Goal: Register for event/course

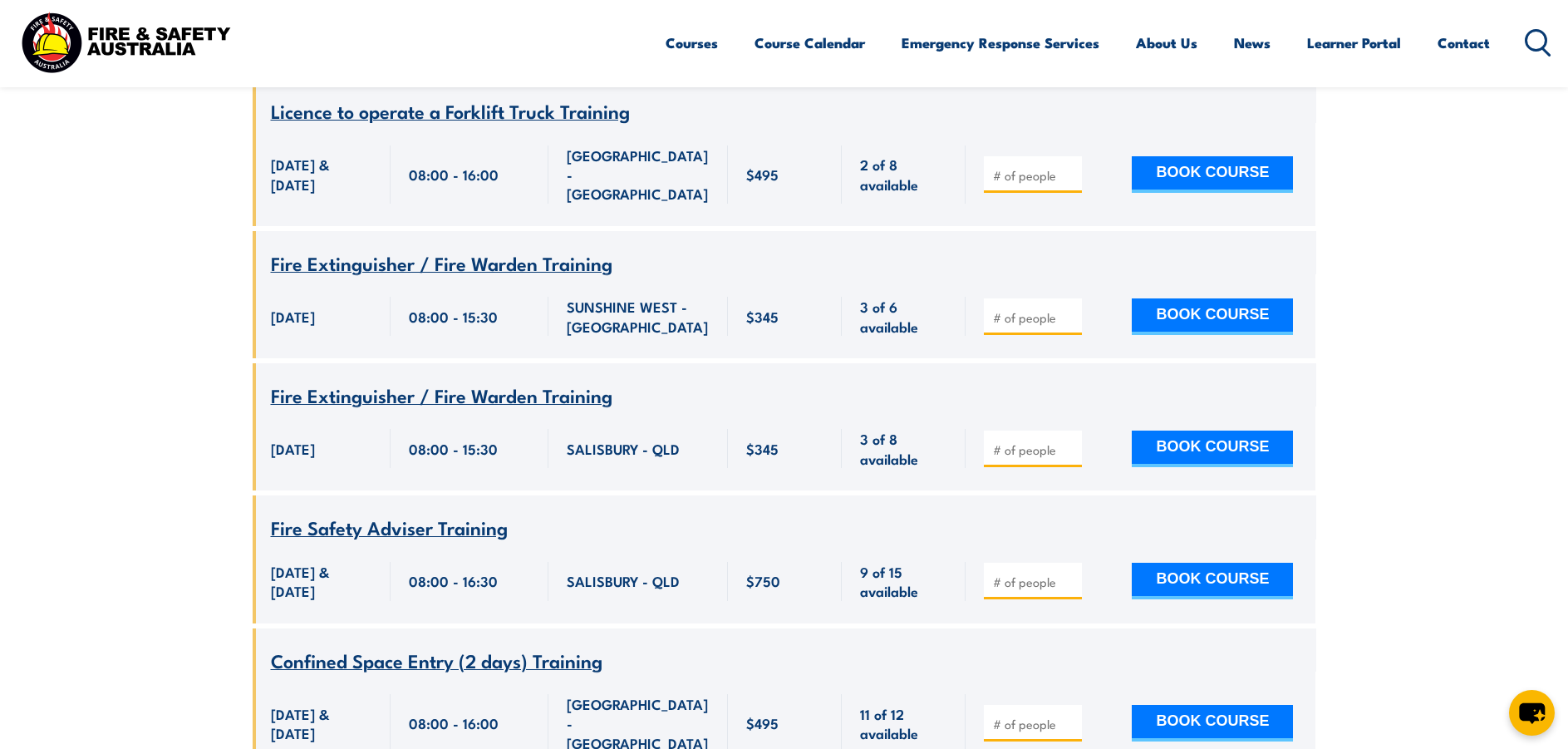
scroll to position [748, 0]
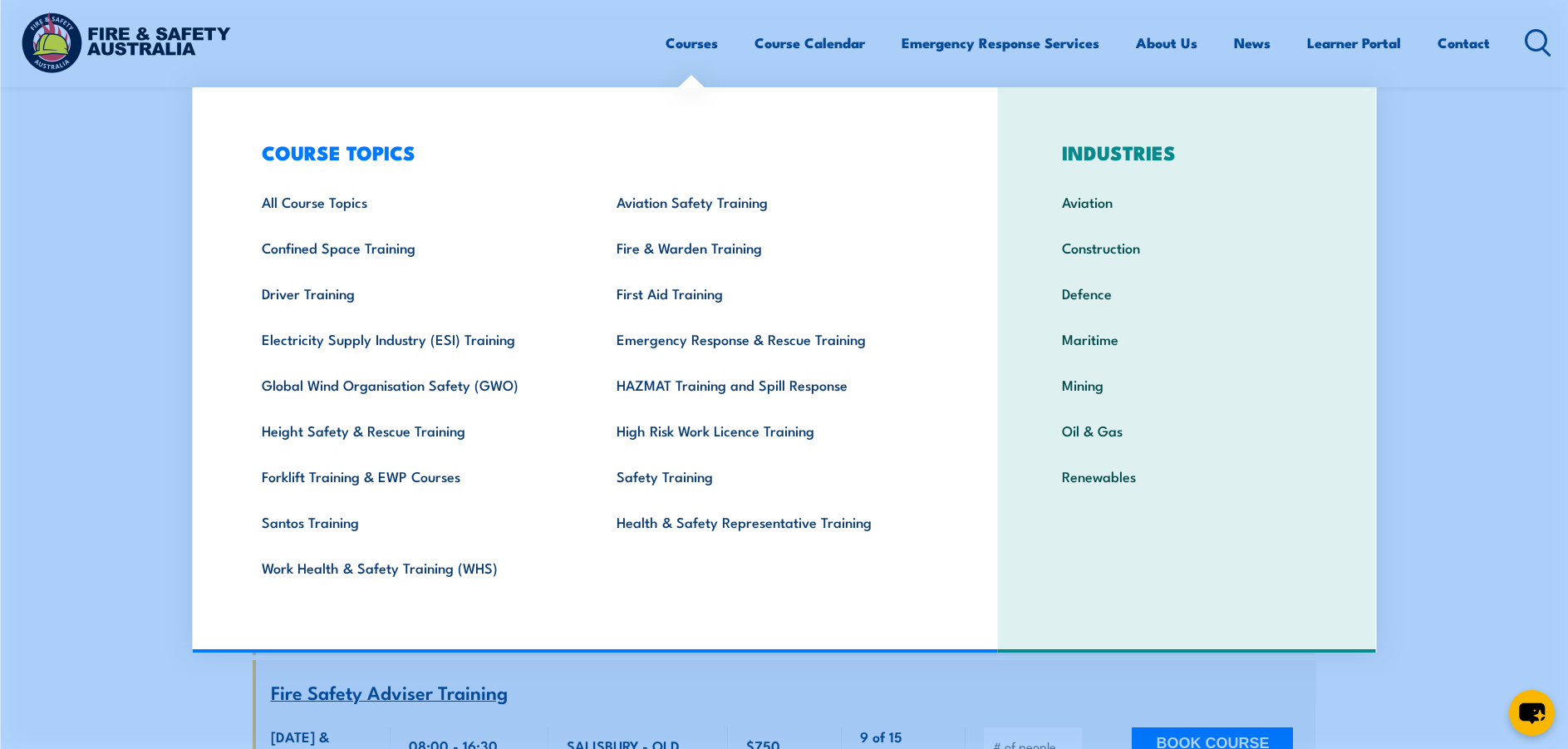
click at [695, 47] on link "Courses" at bounding box center [692, 42] width 53 height 44
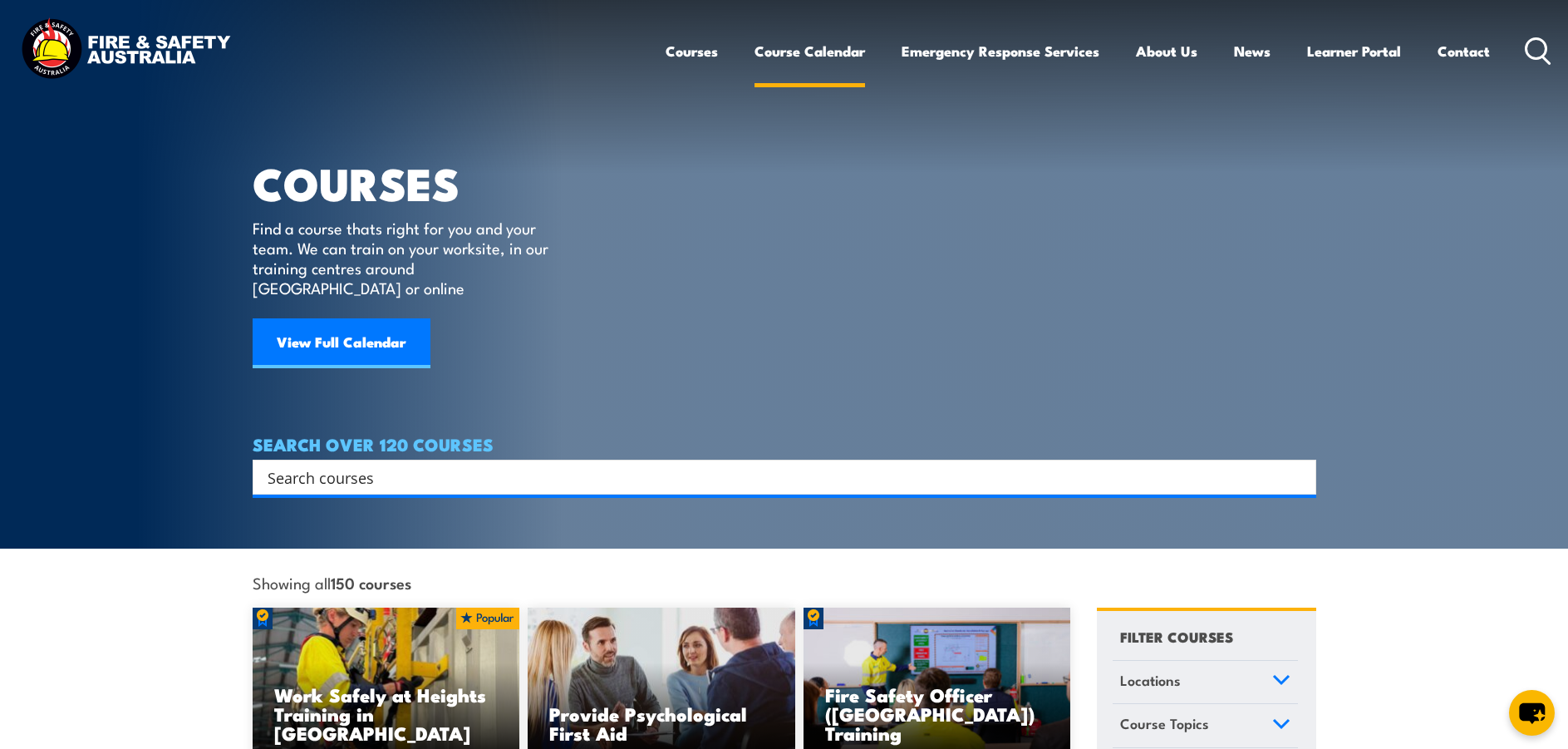
click at [811, 50] on link "Course Calendar" at bounding box center [810, 51] width 111 height 44
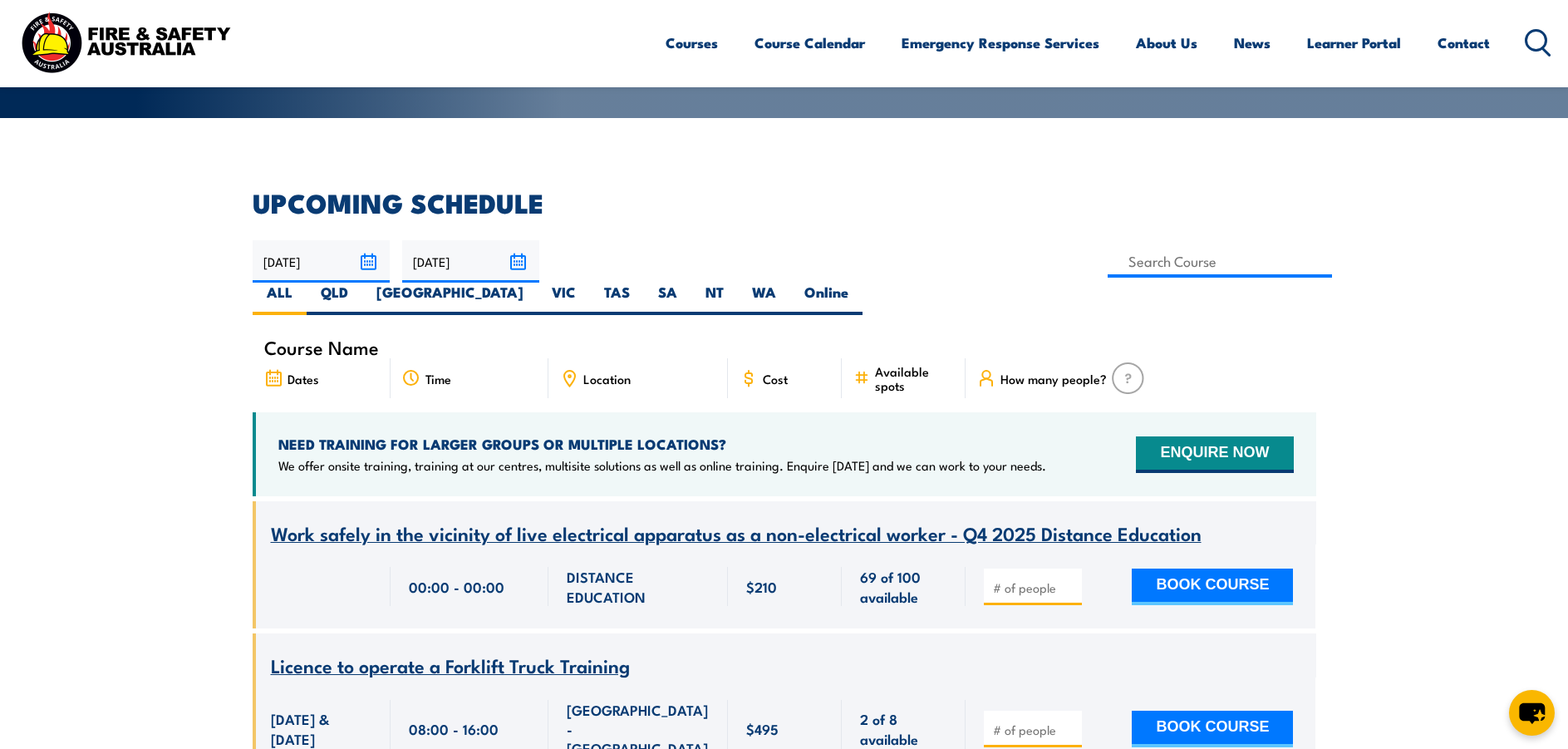
scroll to position [499, 0]
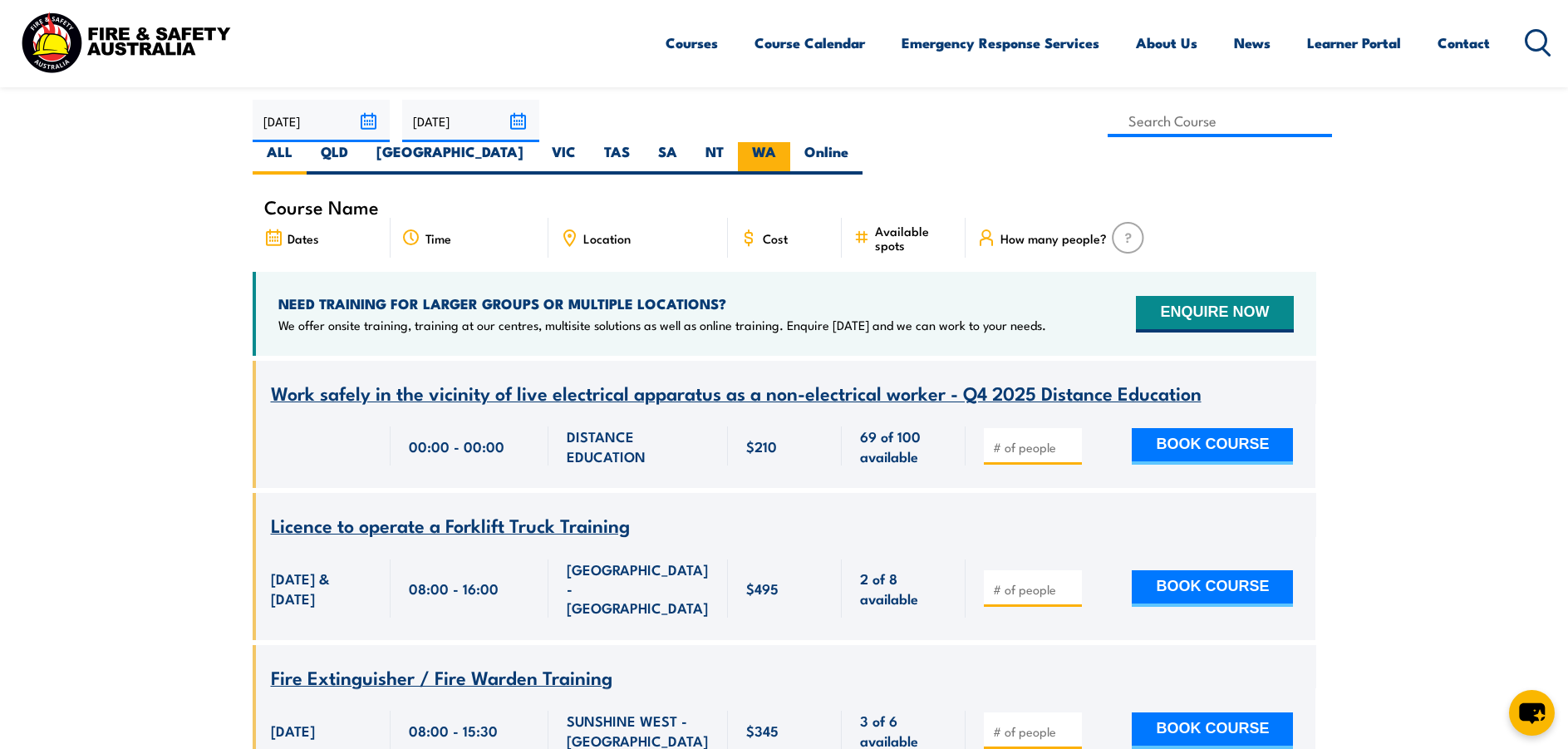
click at [791, 142] on label "WA" at bounding box center [764, 158] width 53 height 32
click at [787, 142] on input "WA" at bounding box center [781, 147] width 10 height 10
radio input "true"
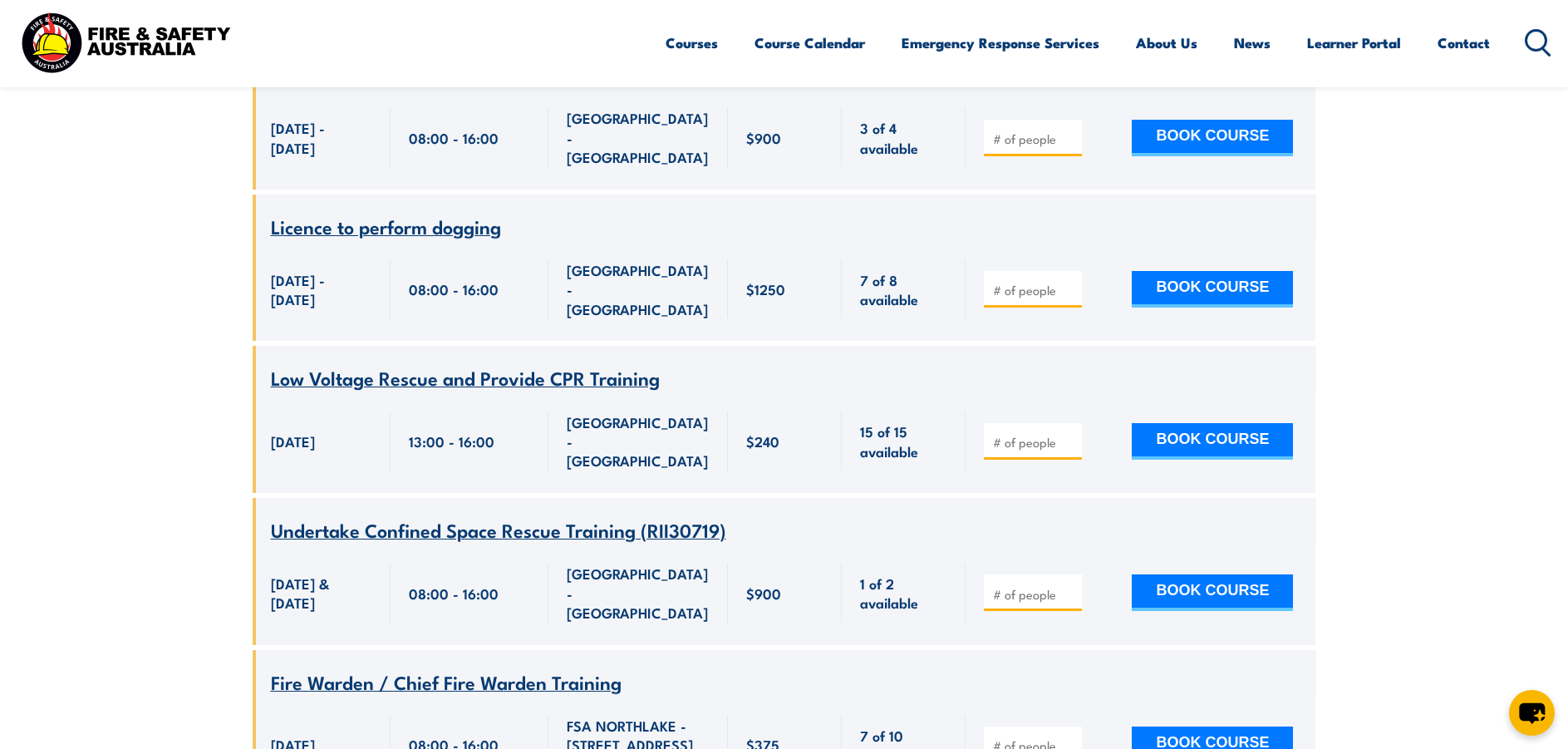
scroll to position [7030, 0]
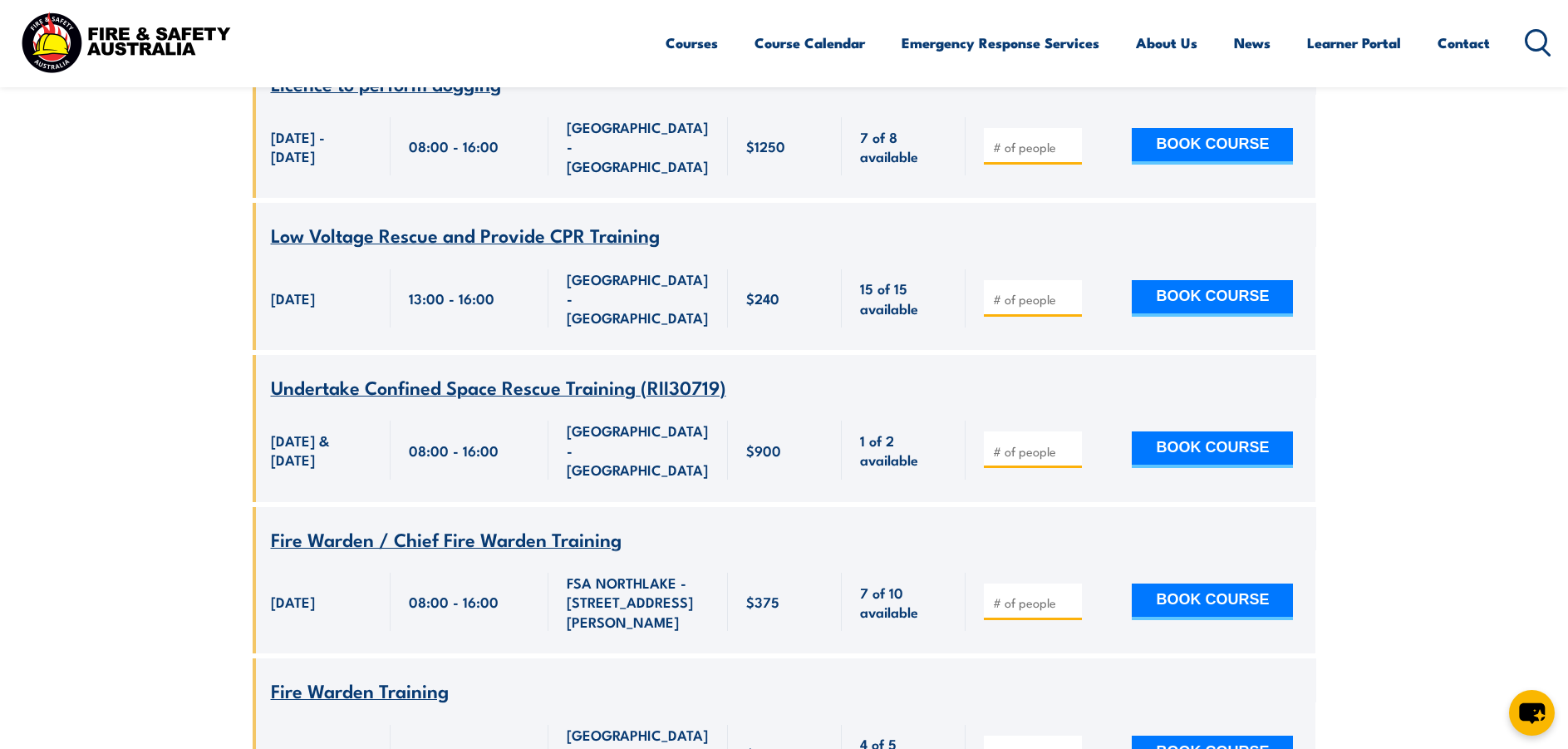
drag, startPoint x: 670, startPoint y: 371, endPoint x: 273, endPoint y: 383, distance: 397.2
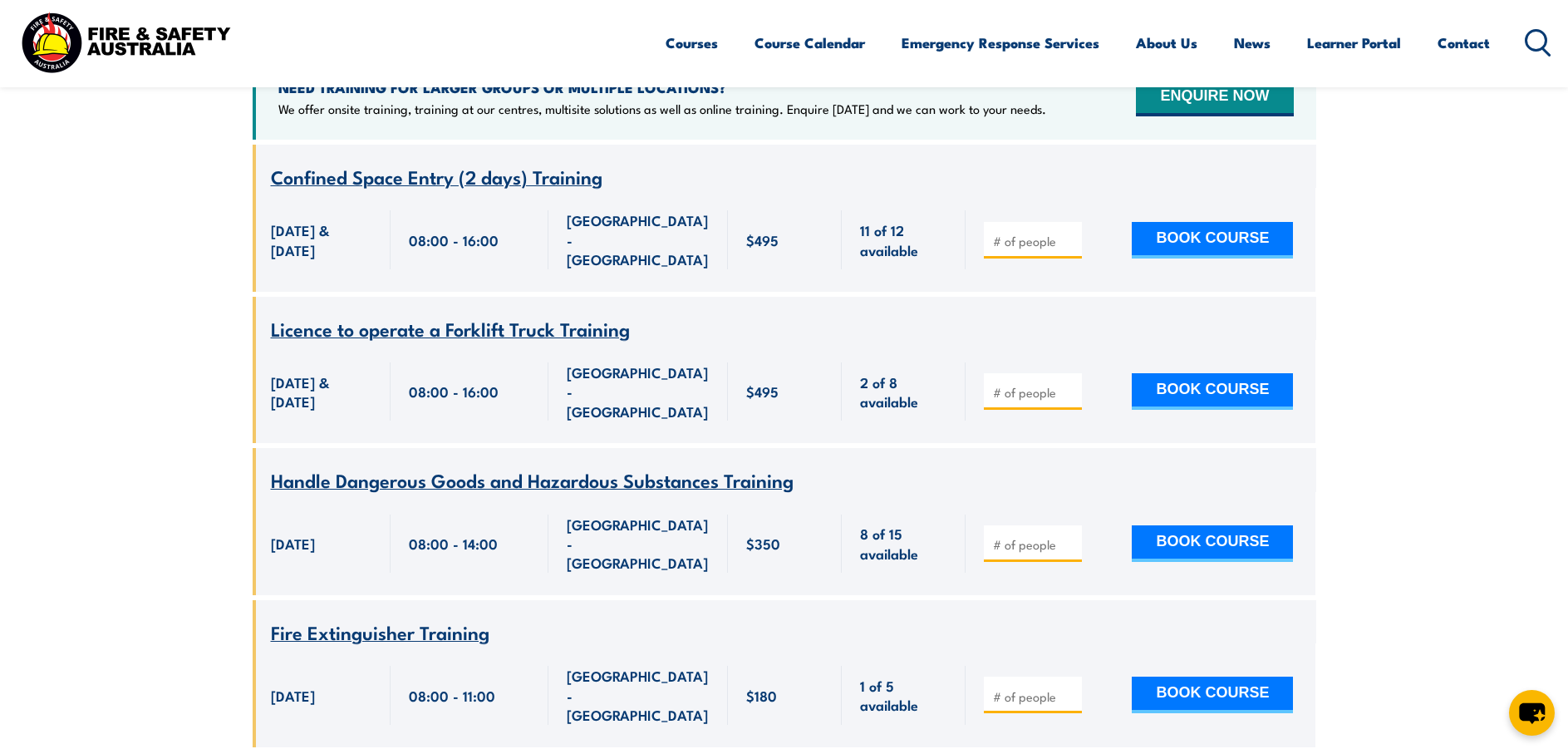
scroll to position [299, 0]
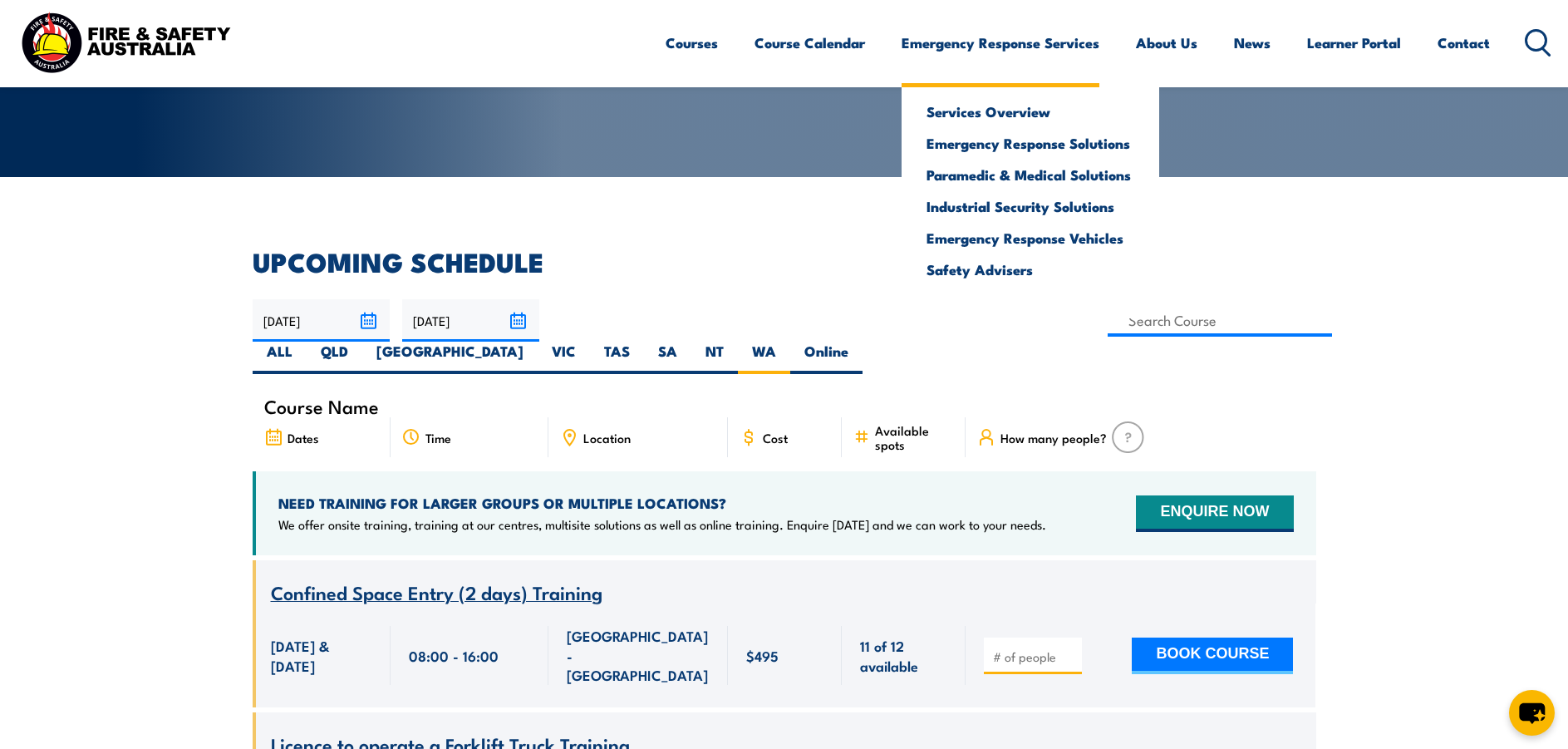
click at [1039, 39] on link "Emergency Response Services" at bounding box center [1000, 42] width 197 height 44
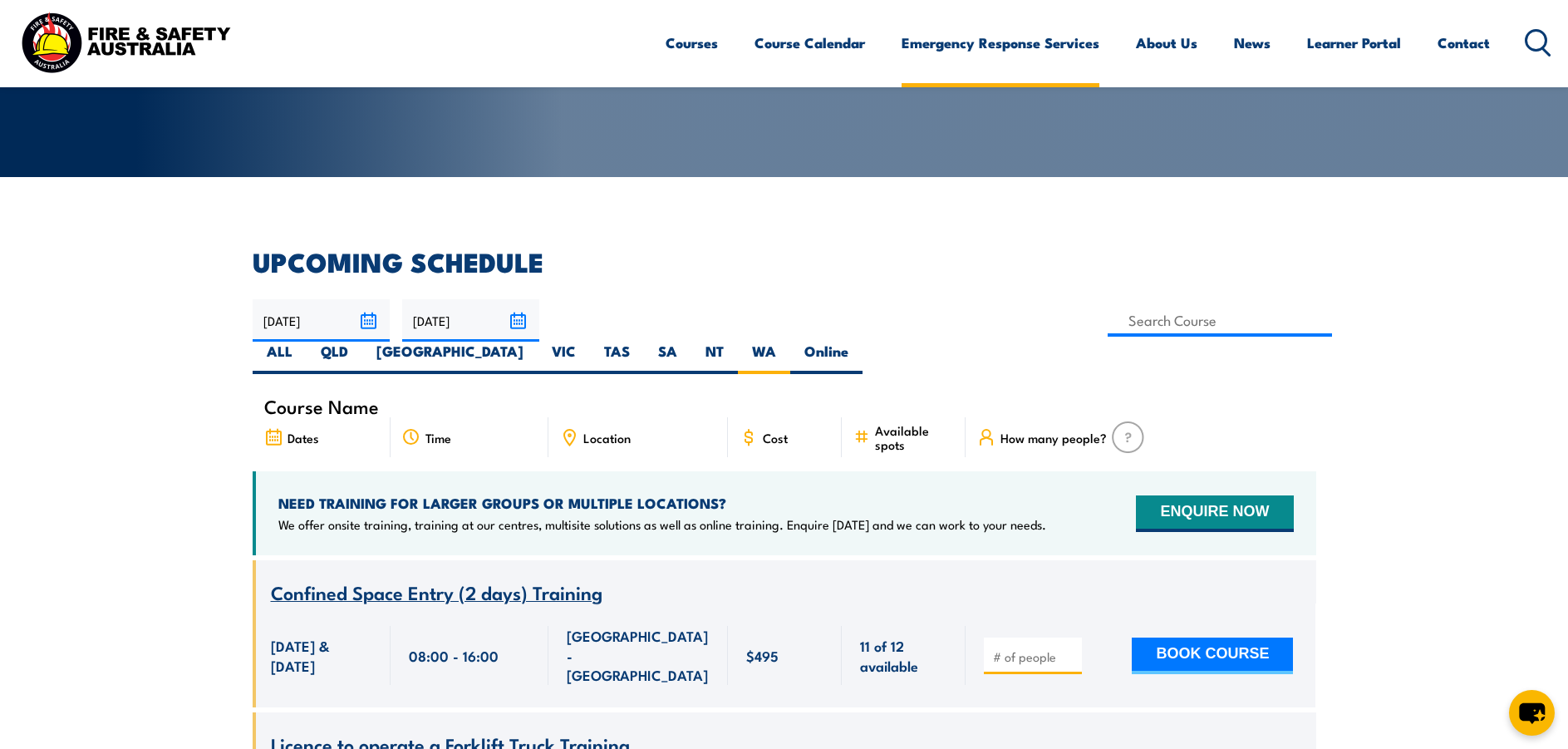
click at [1041, 39] on link "Emergency Response Services" at bounding box center [1000, 42] width 197 height 44
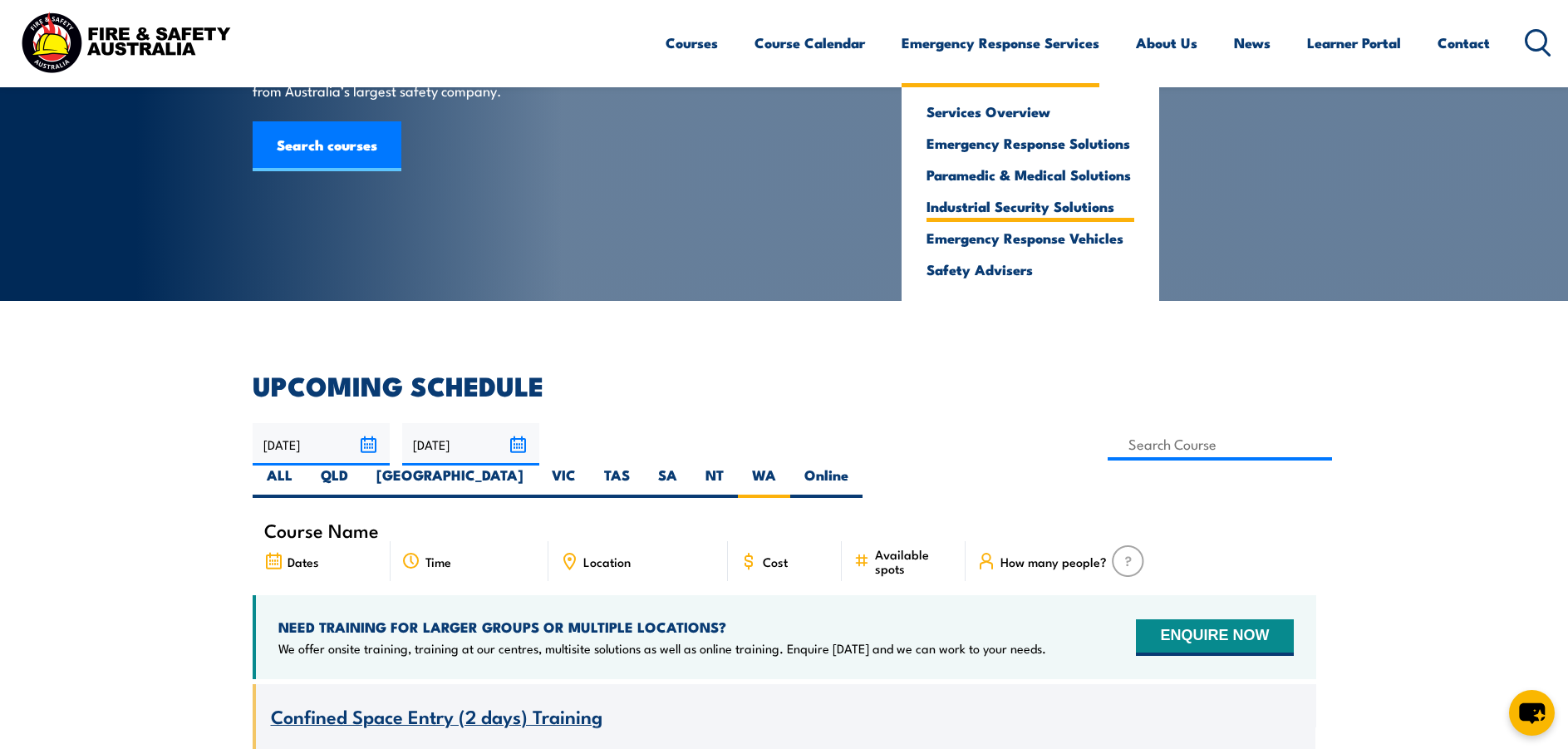
scroll to position [0, 0]
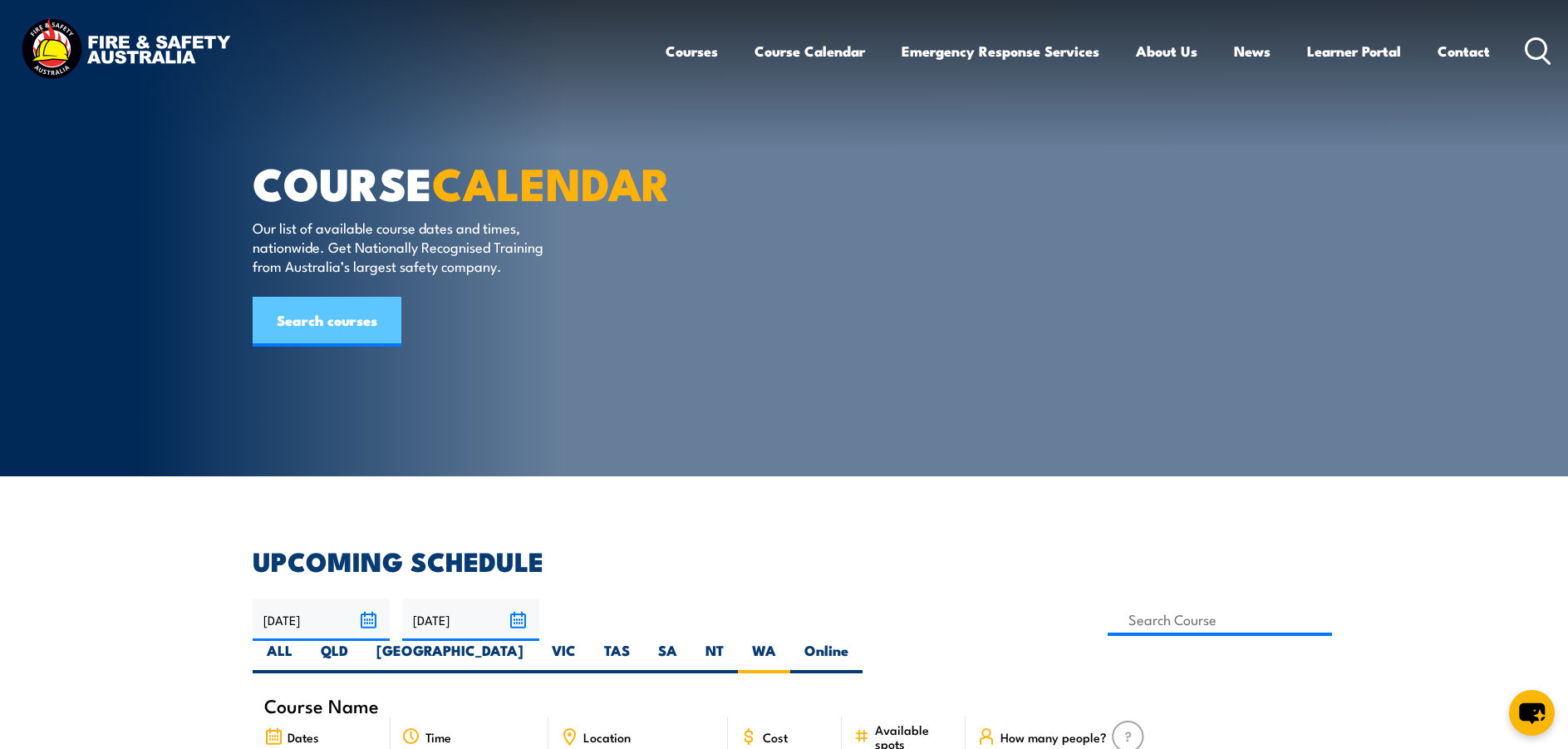
click at [318, 347] on link "Search courses" at bounding box center [327, 321] width 149 height 50
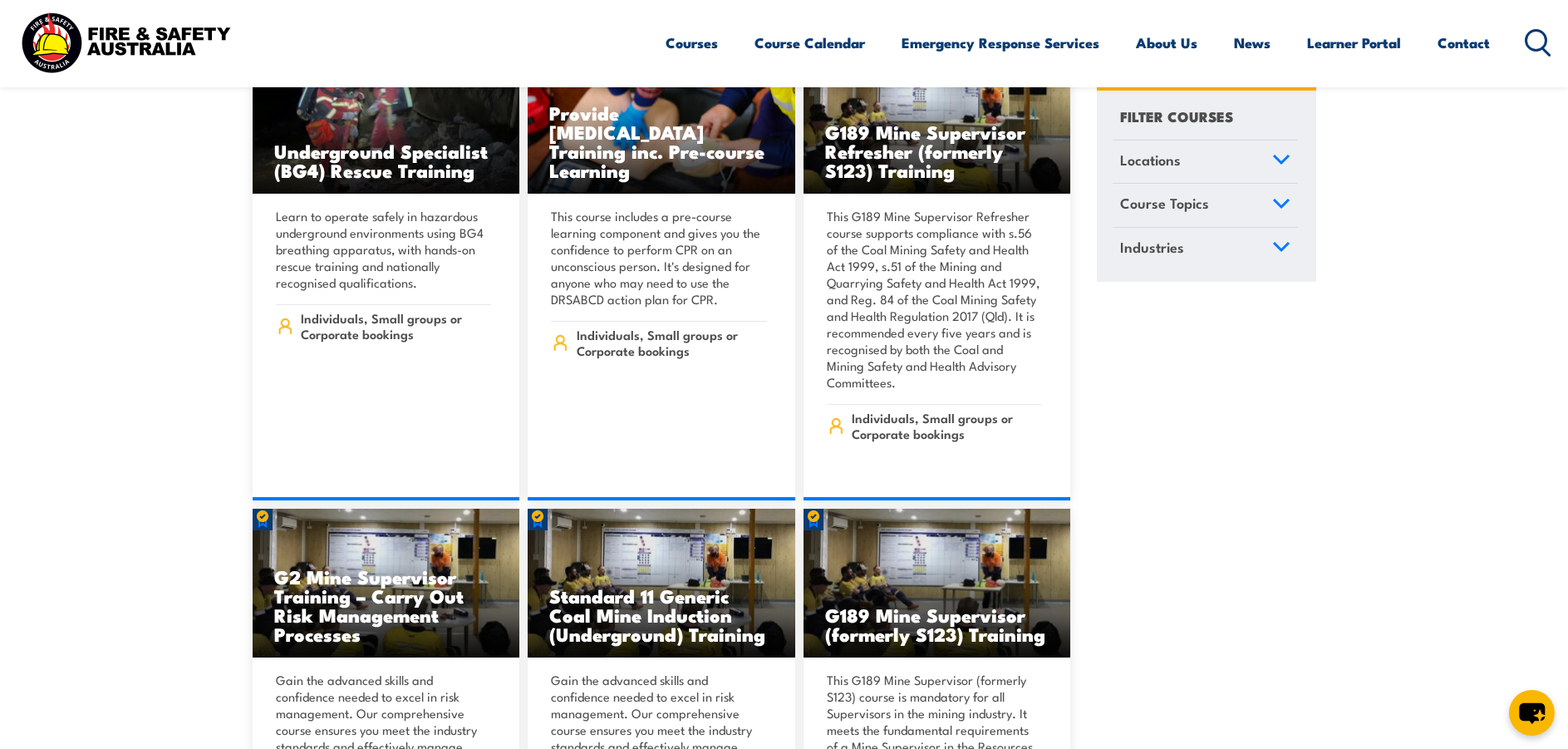
scroll to position [2161, 0]
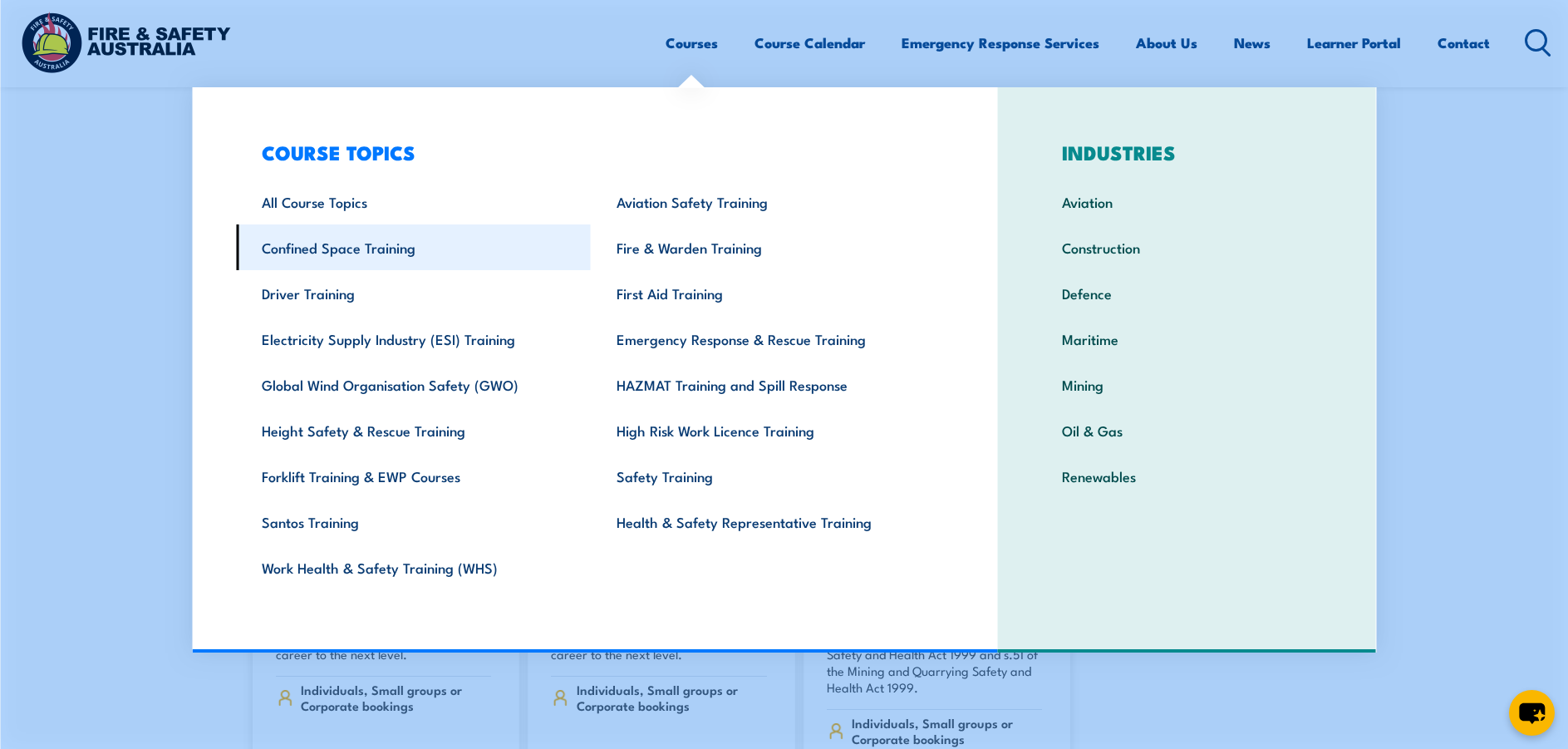
click at [325, 255] on link "Confined Space Training" at bounding box center [414, 247] width 355 height 46
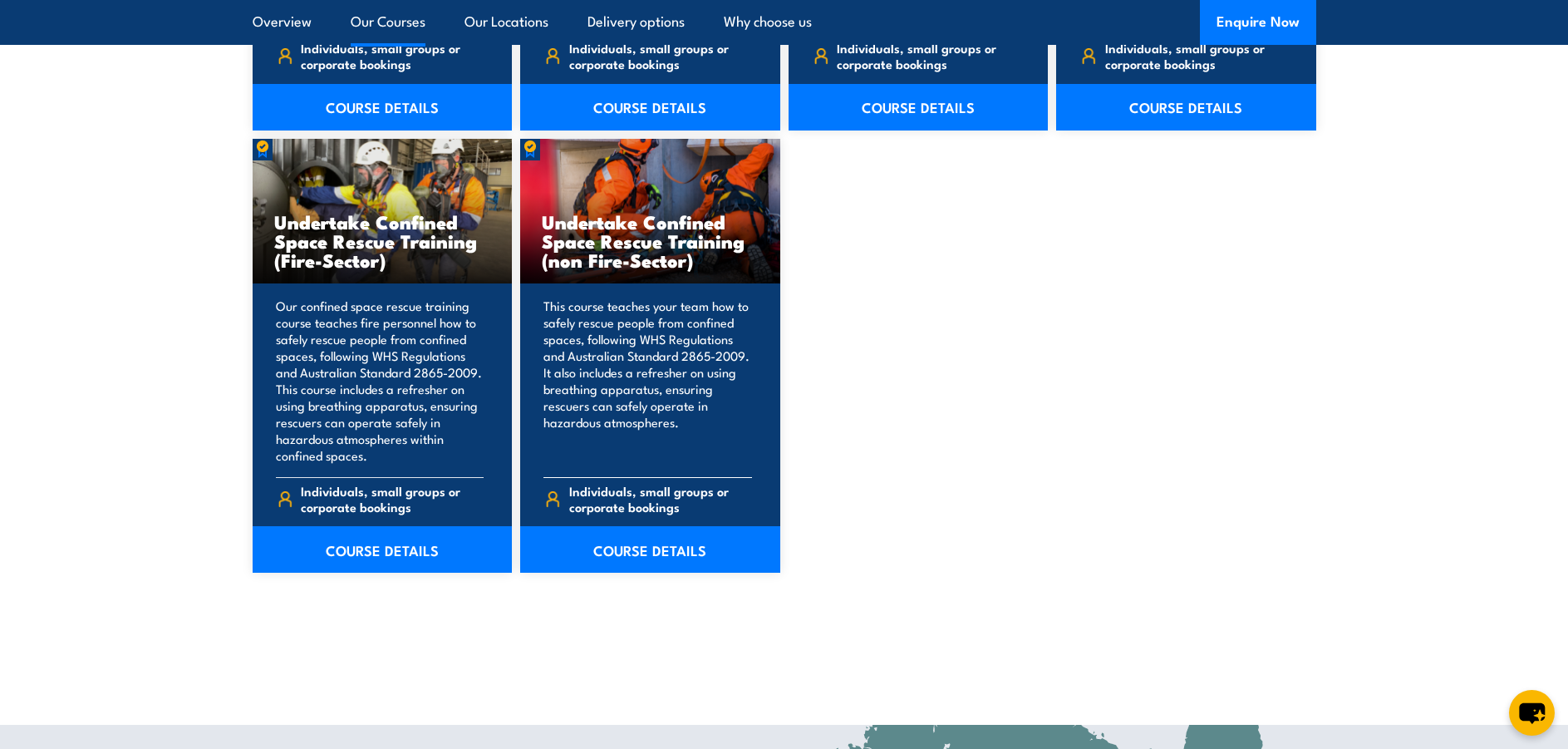
scroll to position [1745, 0]
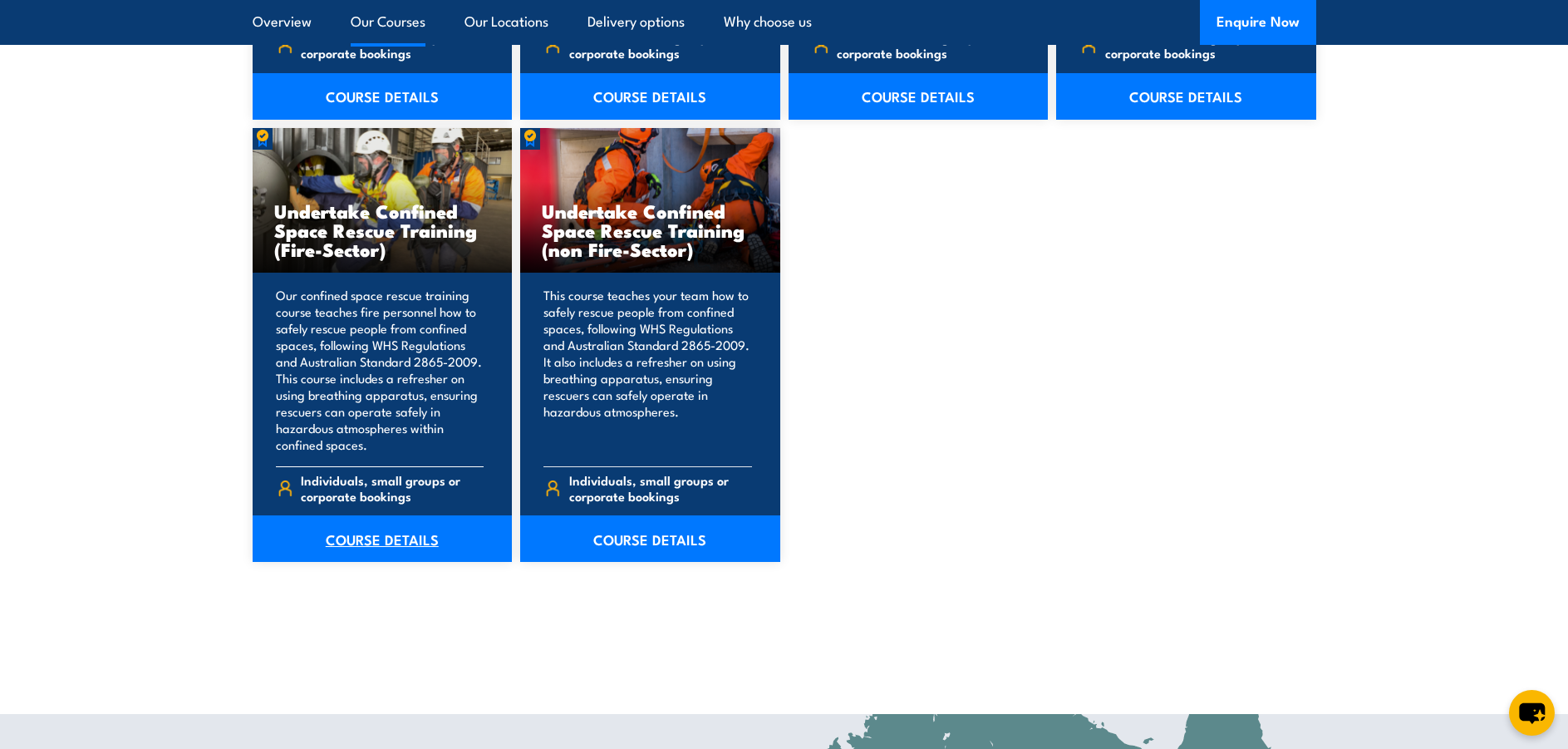
click at [368, 539] on link "COURSE DETAILS" at bounding box center [383, 538] width 260 height 47
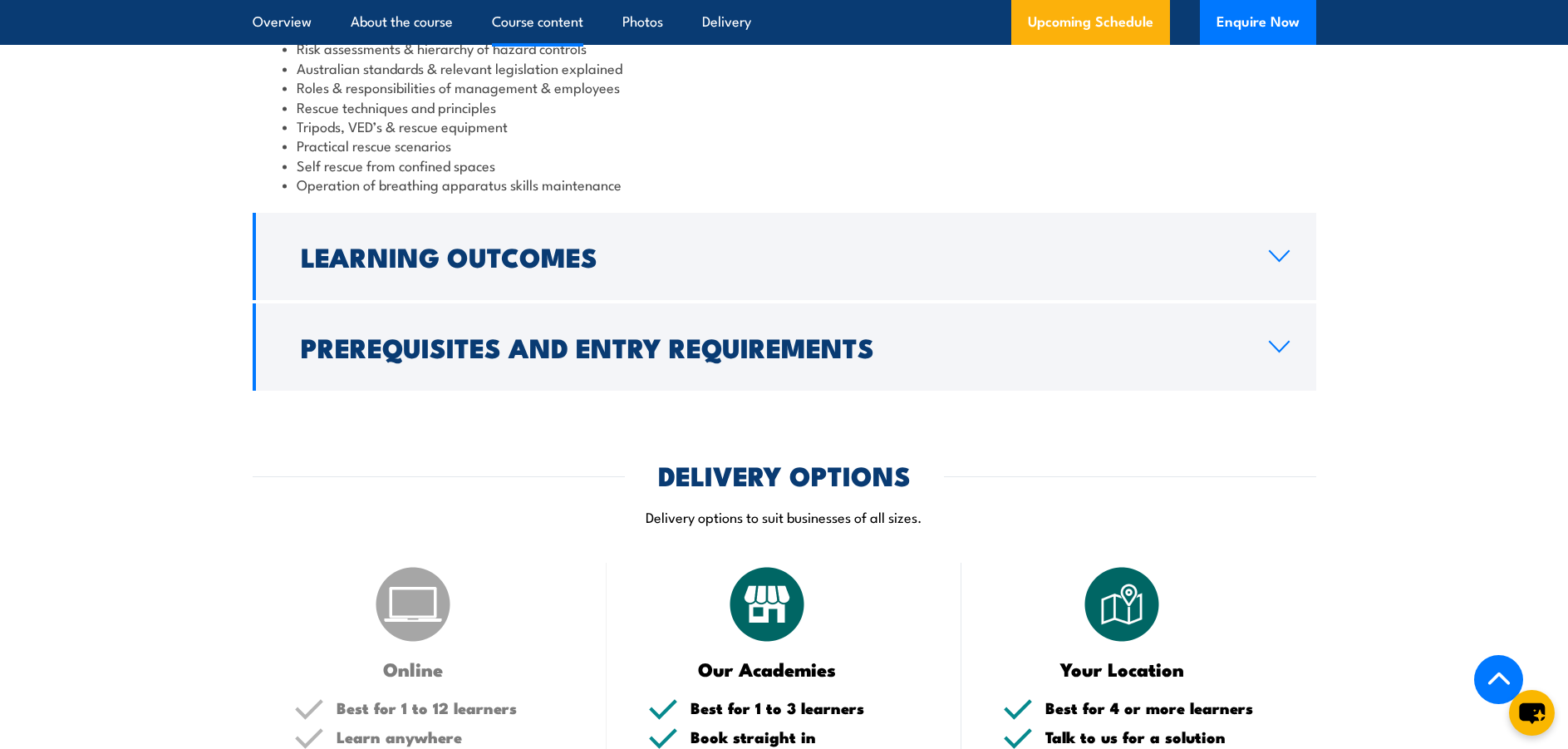
scroll to position [1662, 0]
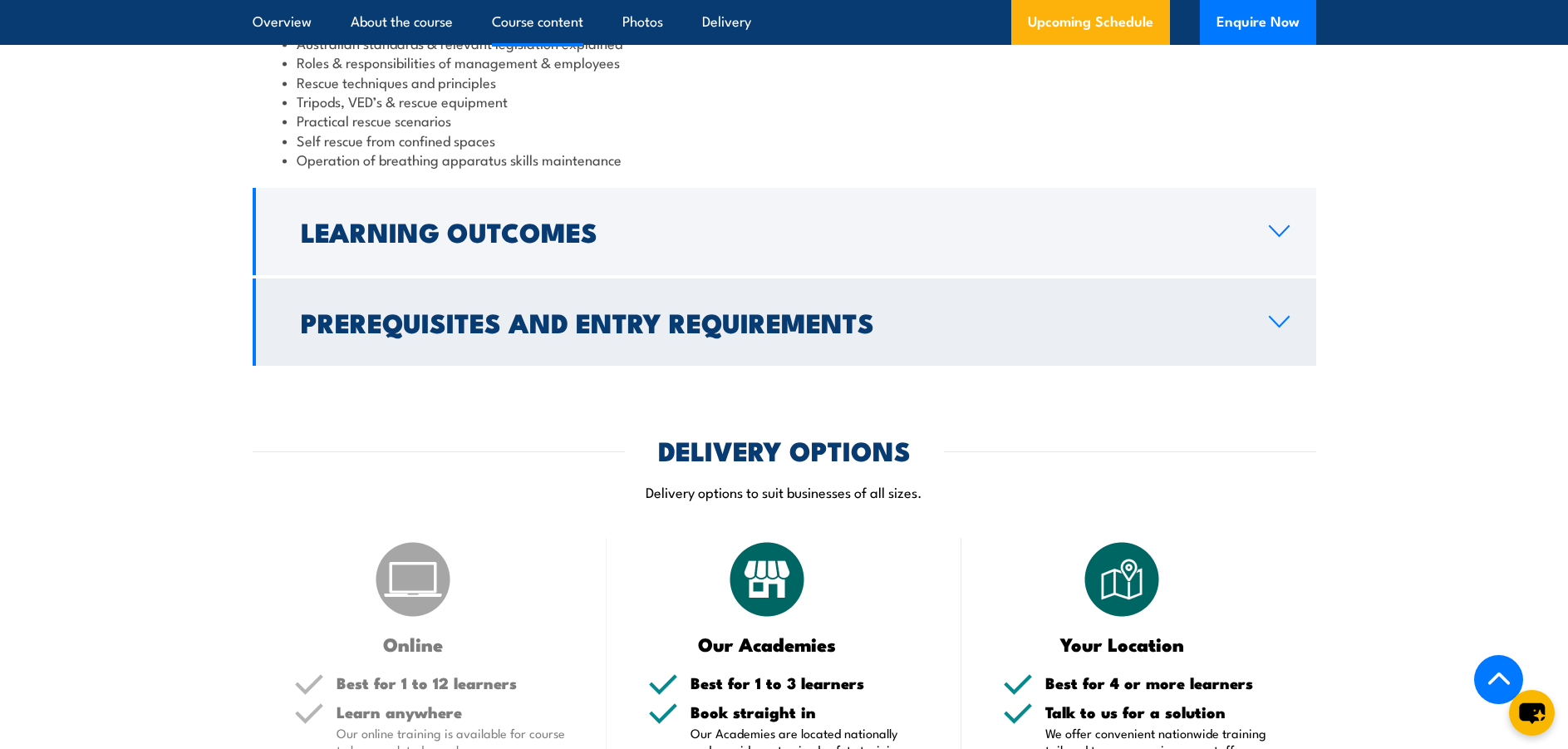
click at [1278, 326] on icon at bounding box center [1279, 321] width 19 height 10
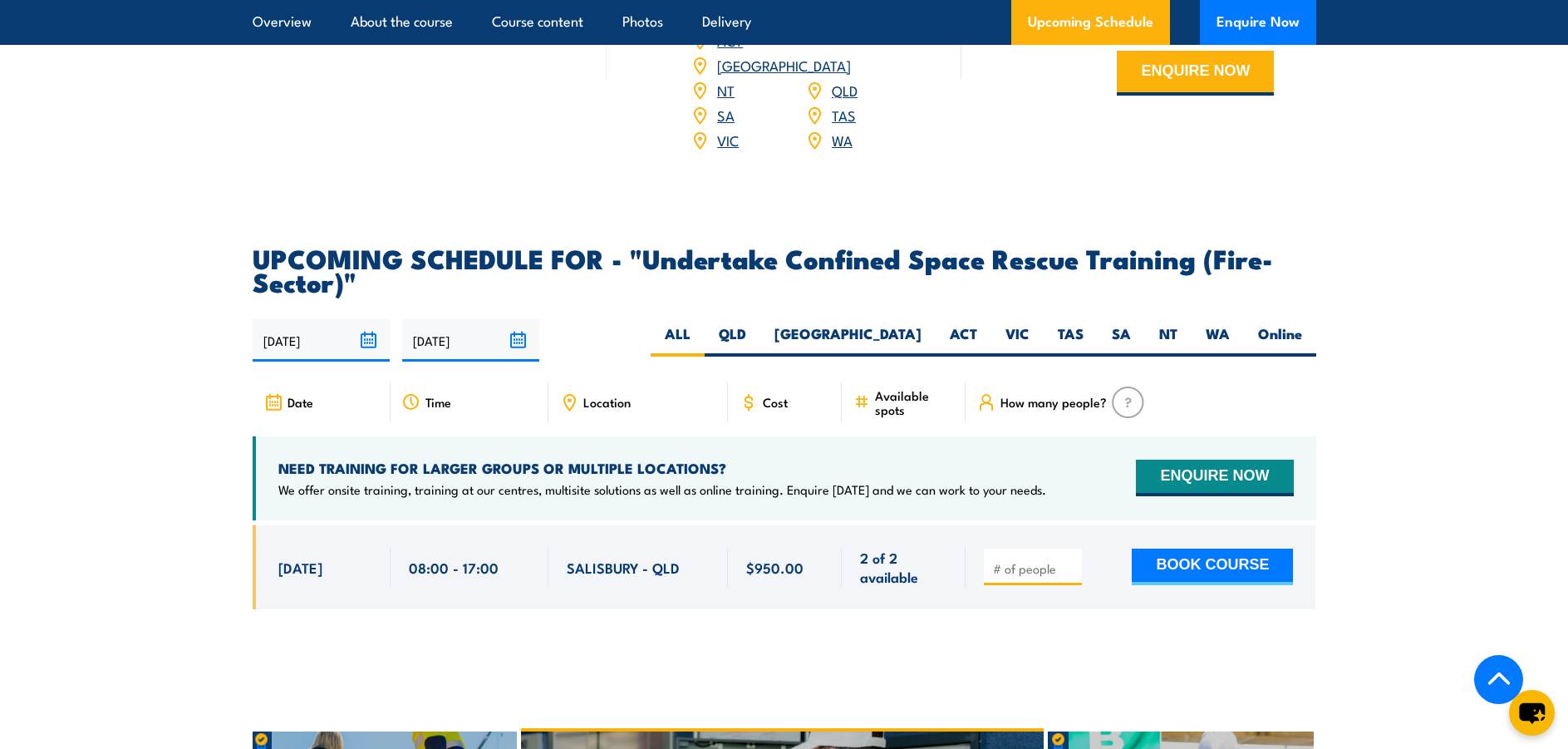
scroll to position [2891, 0]
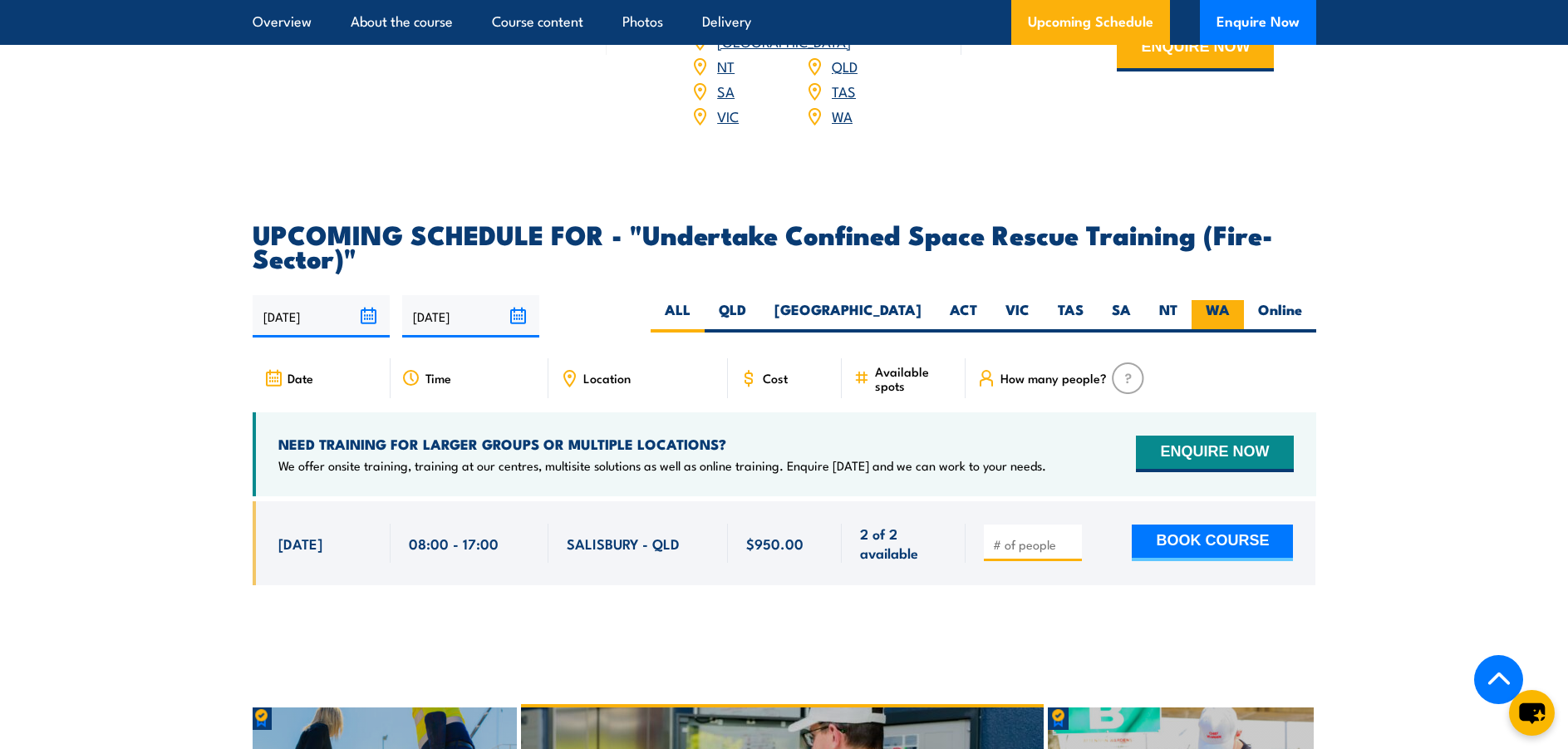
click at [1222, 300] on label "WA" at bounding box center [1218, 316] width 53 height 32
click at [1231, 300] on input "WA" at bounding box center [1235, 304] width 10 height 10
radio input "true"
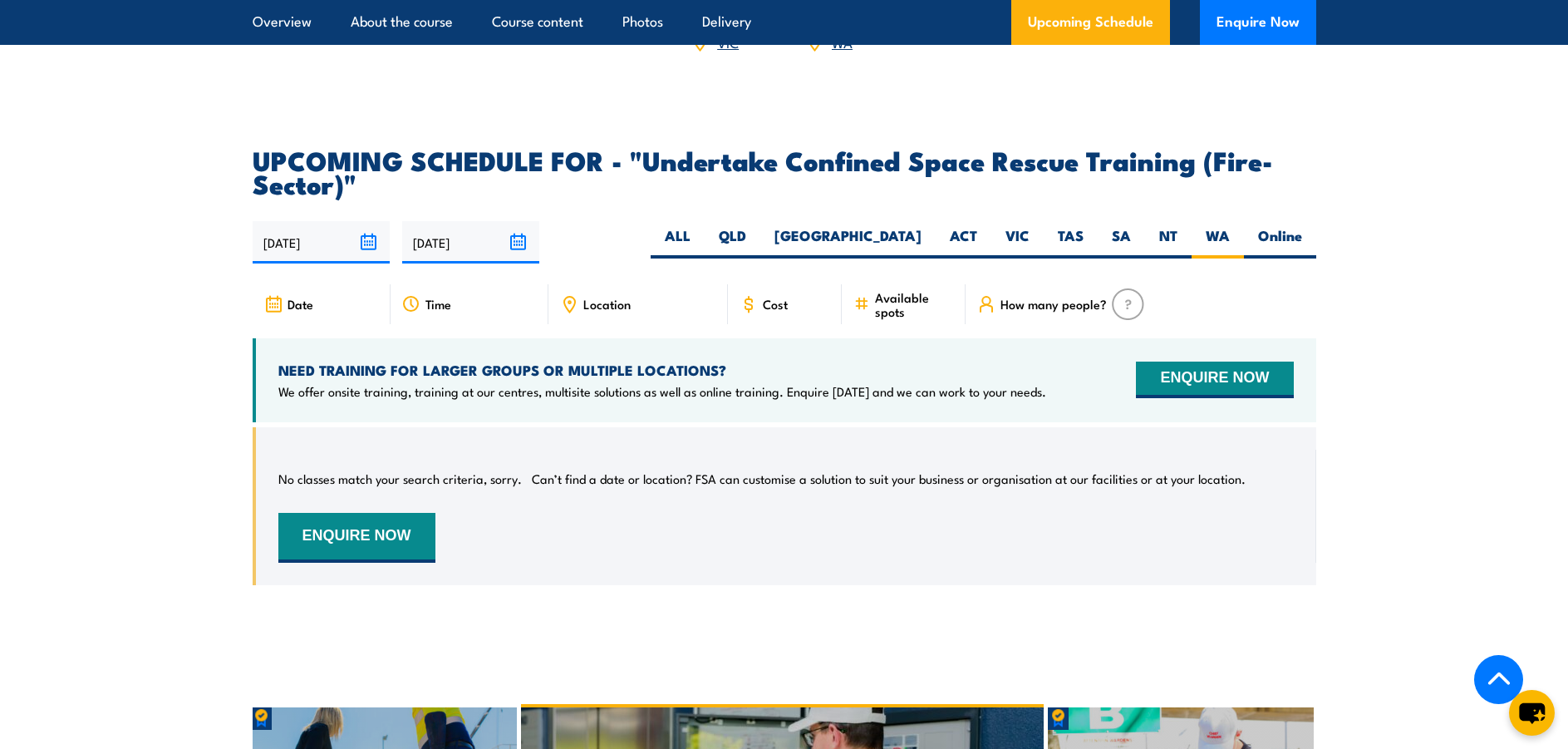
scroll to position [2490, 0]
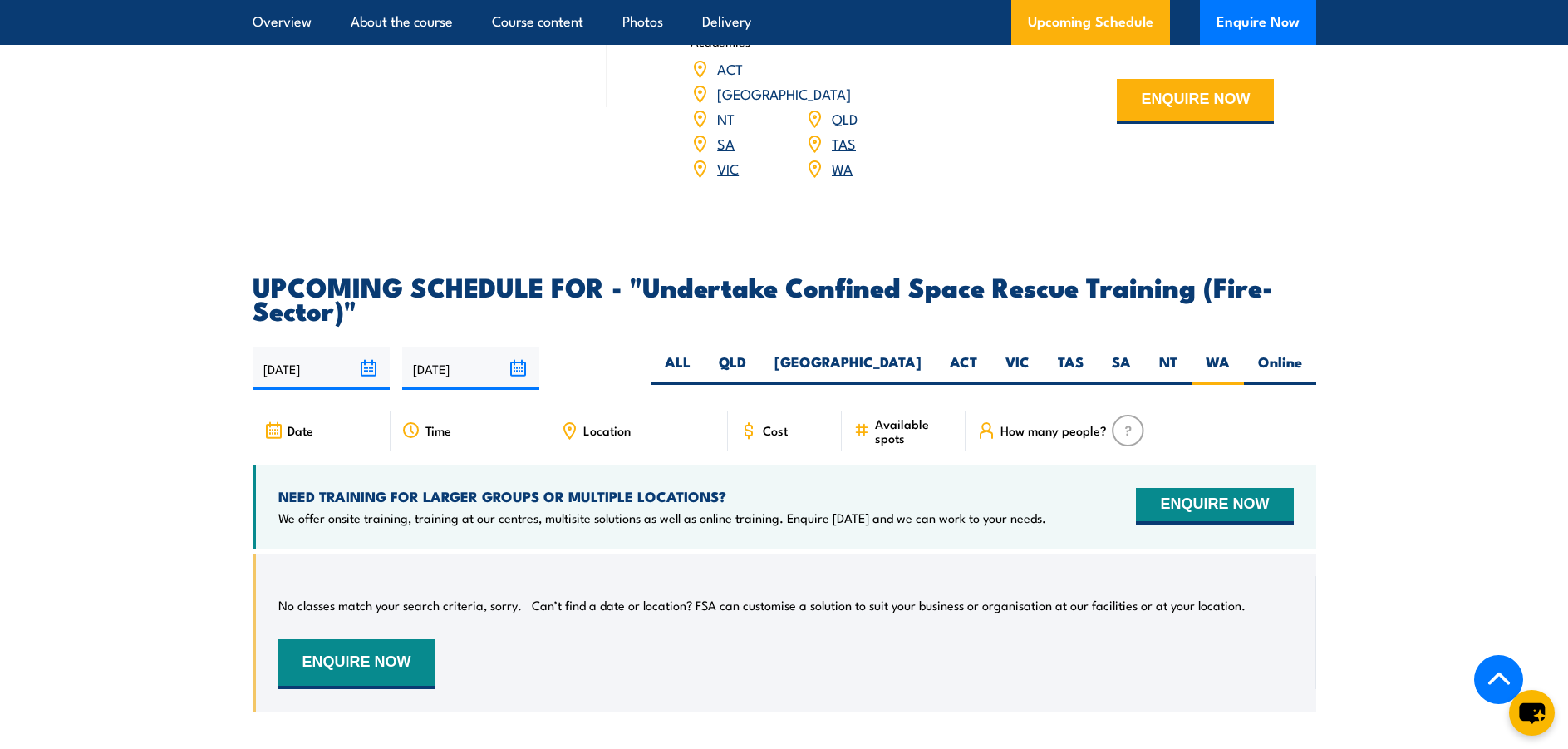
click at [520, 349] on input "[DATE]" at bounding box center [471, 368] width 137 height 42
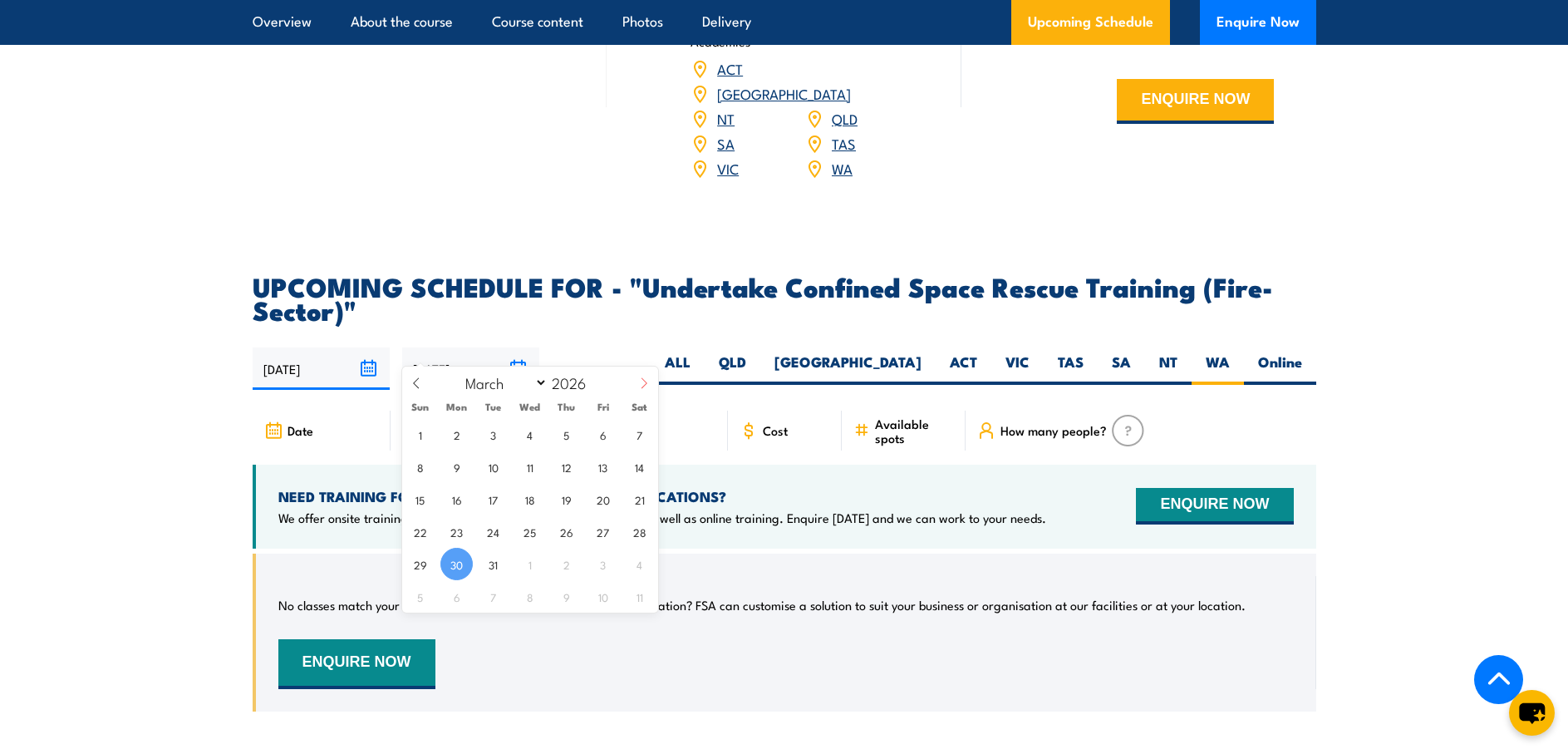
click at [650, 385] on span at bounding box center [644, 389] width 28 height 45
select select "6"
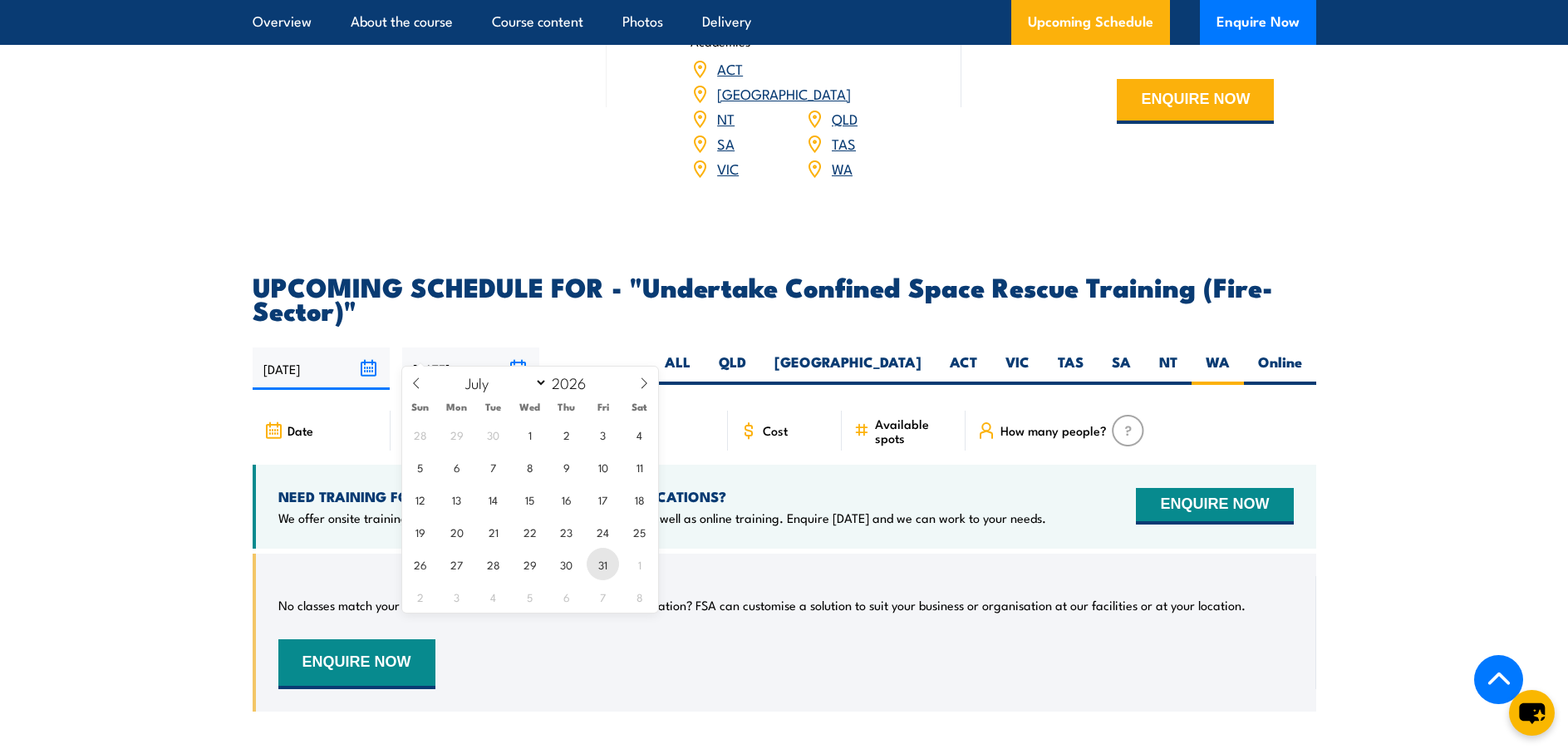
click at [604, 564] on span "31" at bounding box center [603, 564] width 32 height 32
type input "31/07/2026"
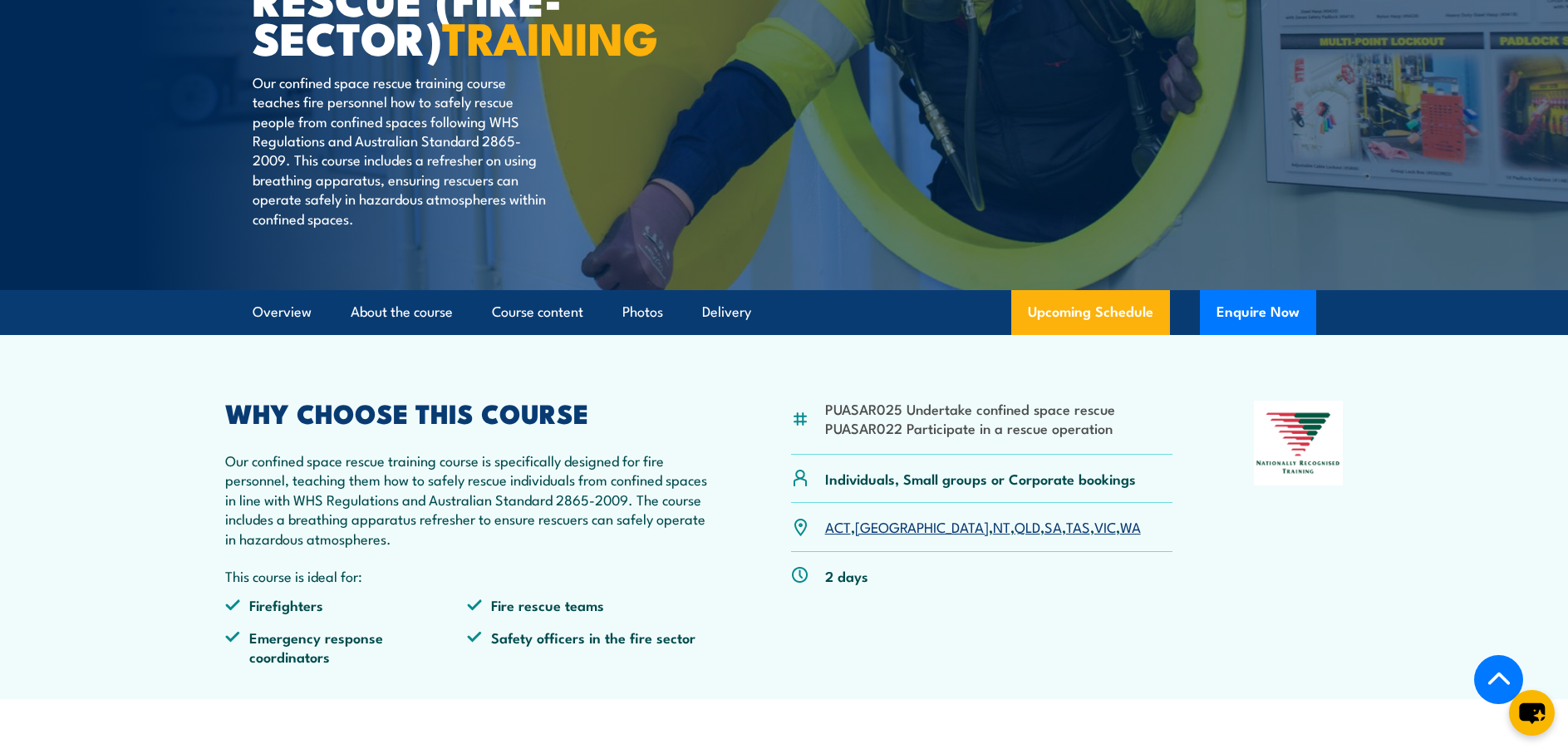
scroll to position [32, 0]
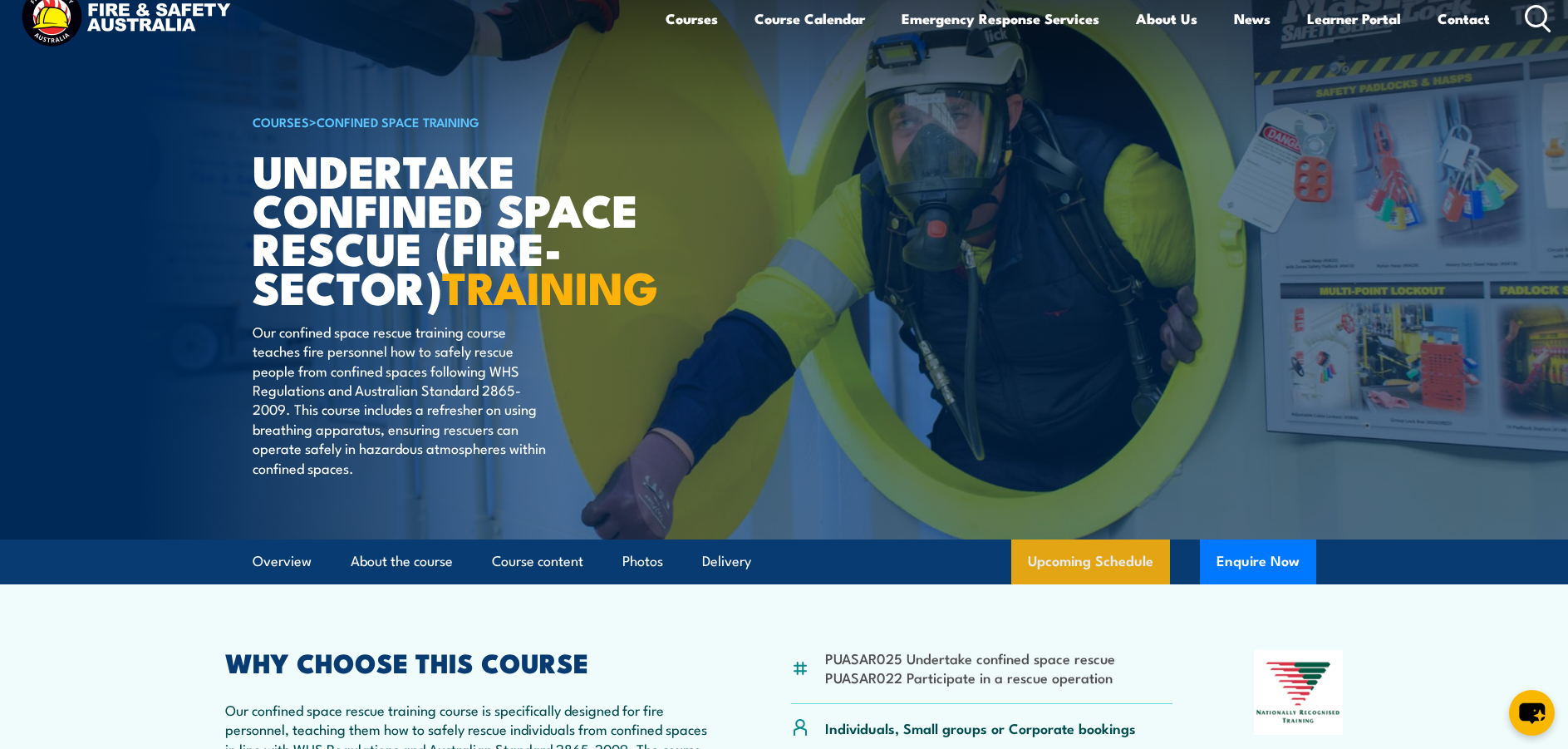
click at [1103, 585] on link "Upcoming Schedule" at bounding box center [1090, 562] width 159 height 45
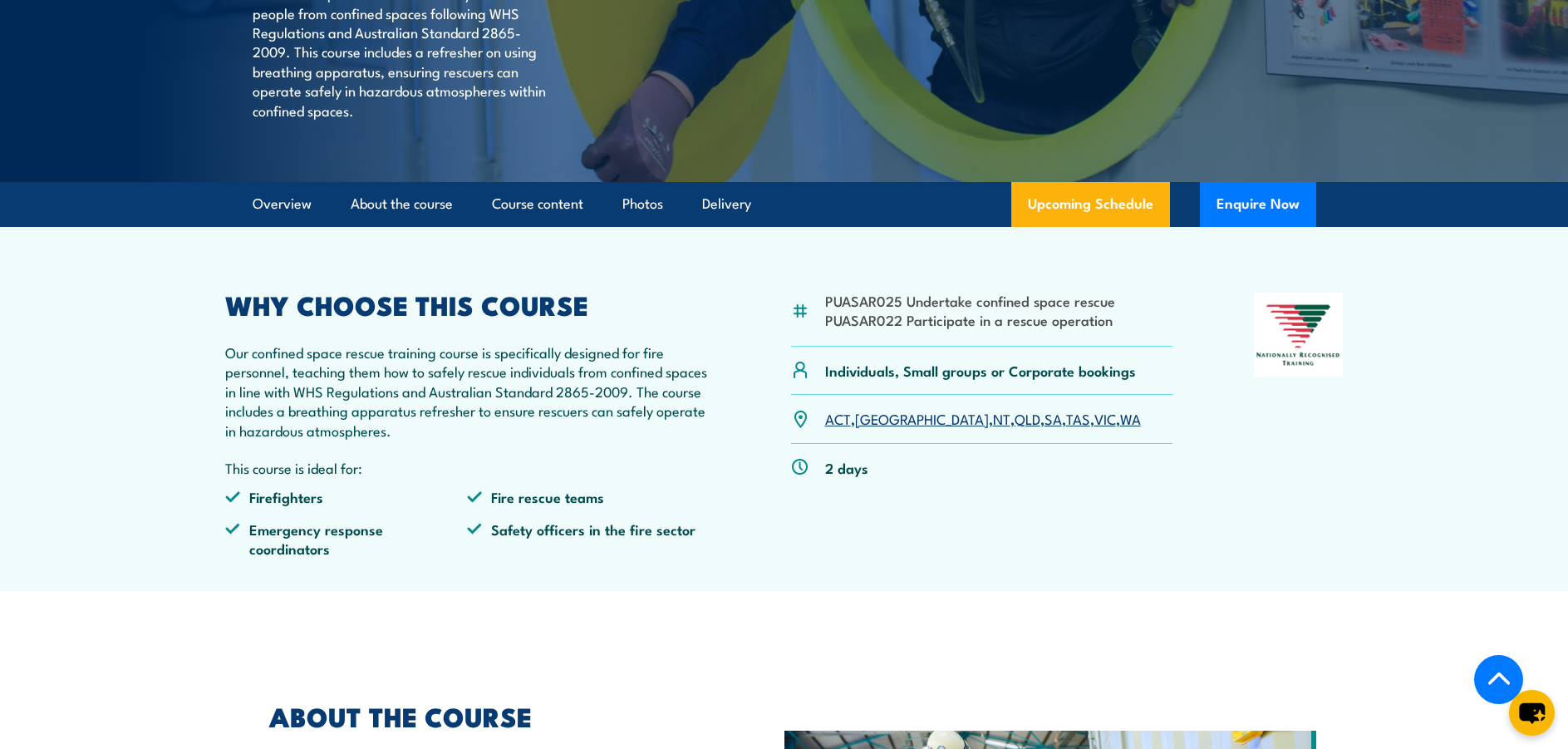
scroll to position [0, 0]
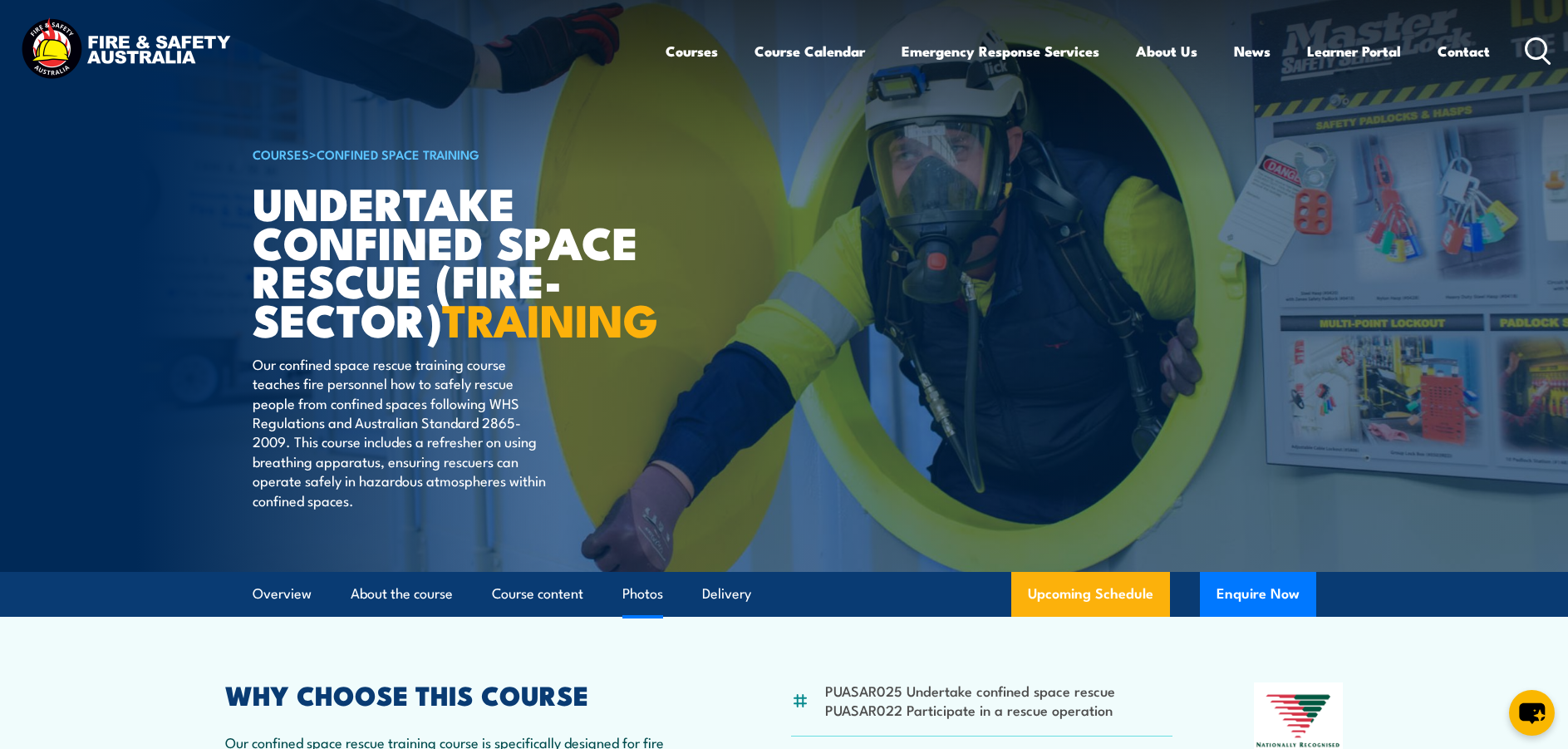
click at [649, 616] on link "Photos" at bounding box center [642, 593] width 40 height 44
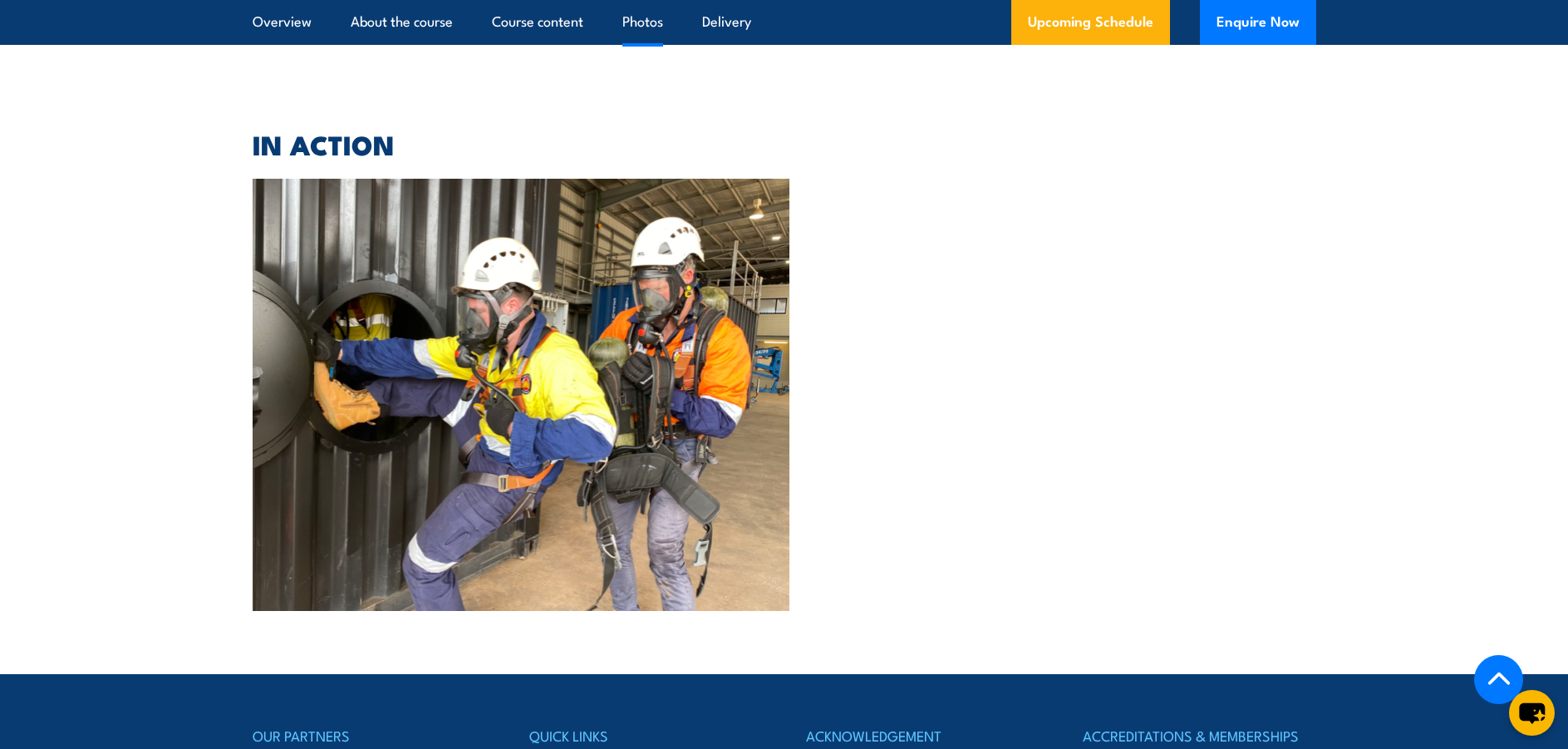
scroll to position [3811, 0]
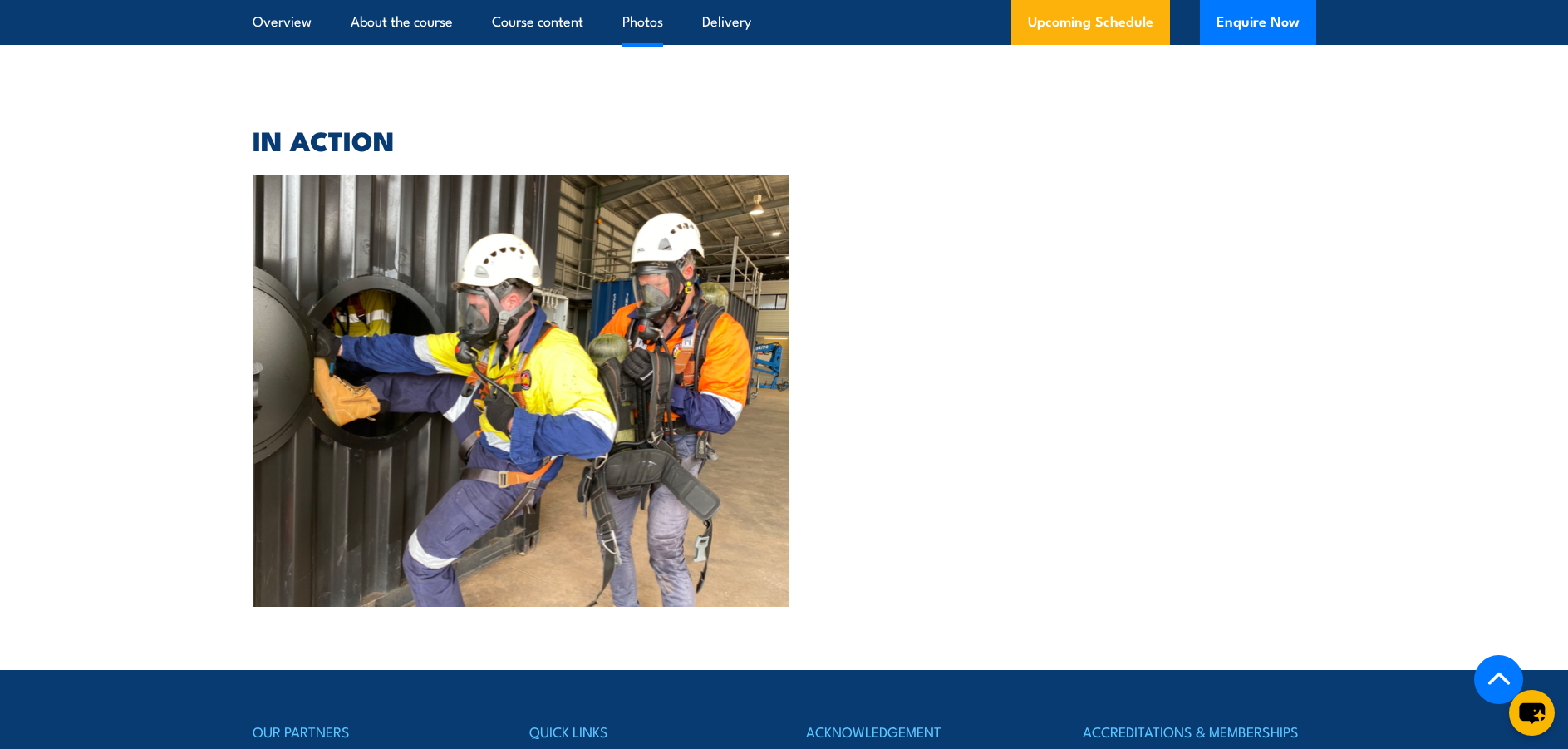
click at [665, 398] on img at bounding box center [522, 391] width 538 height 432
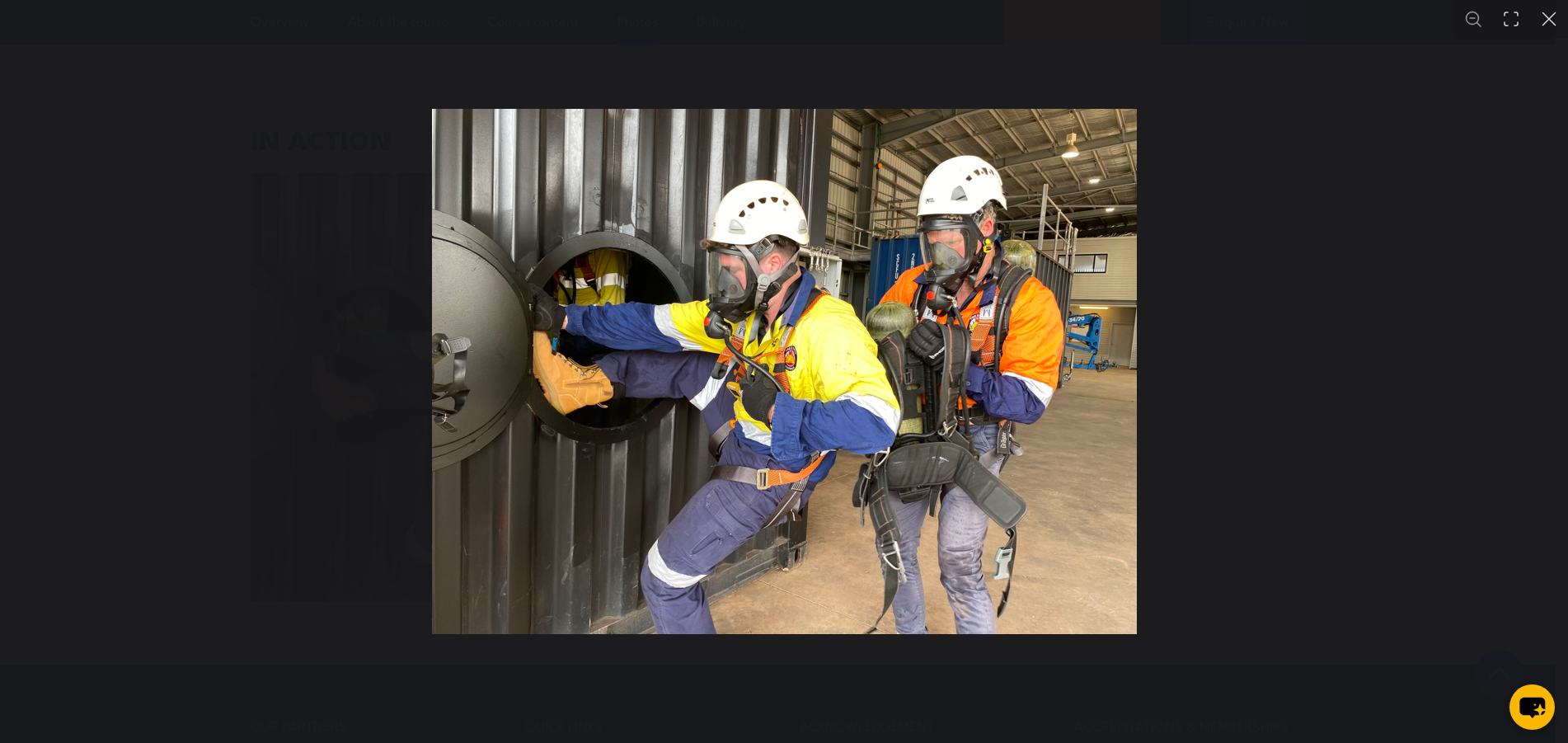
click at [1444, 389] on div "You can close this modal content with the ESC key" at bounding box center [784, 371] width 1568 height 743
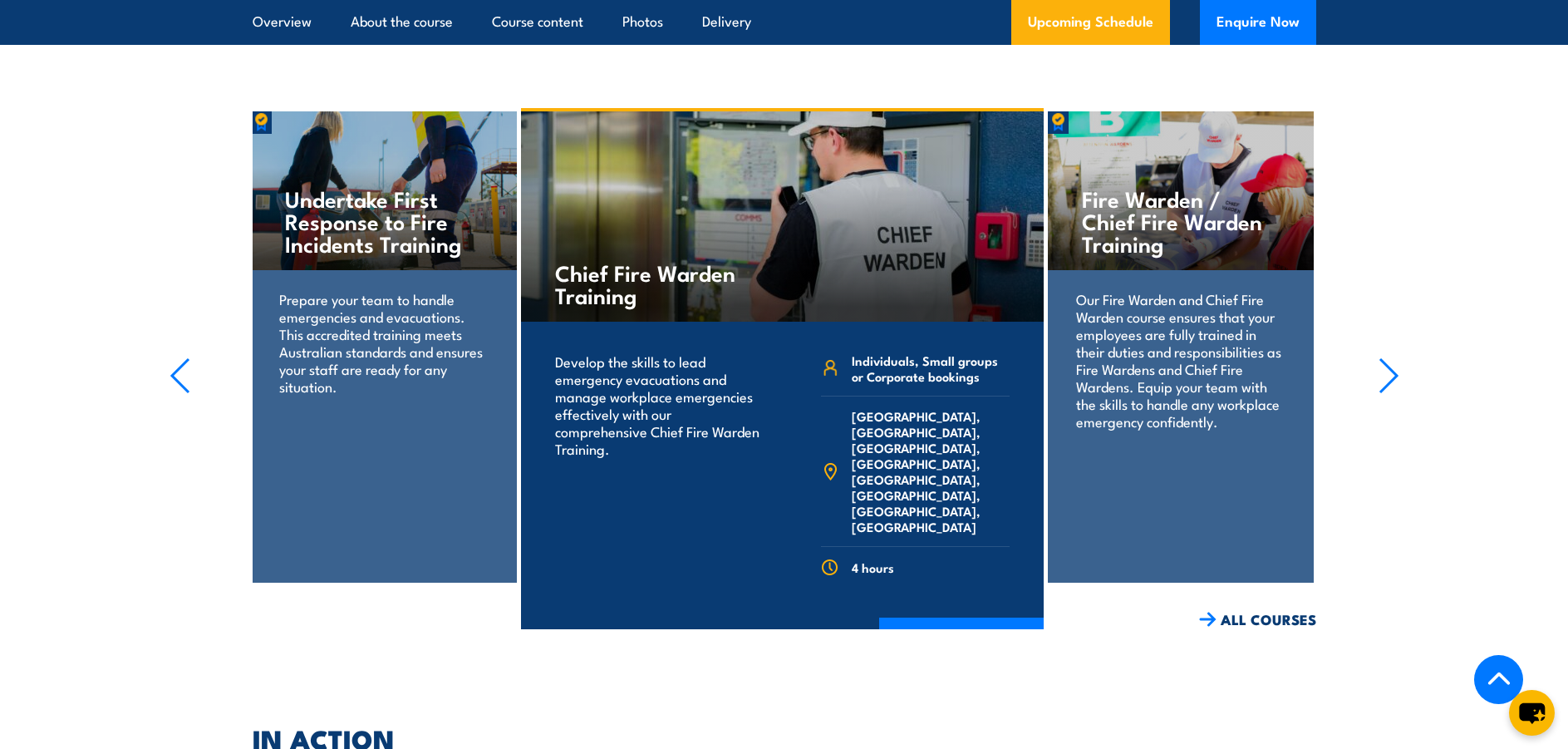
scroll to position [3229, 0]
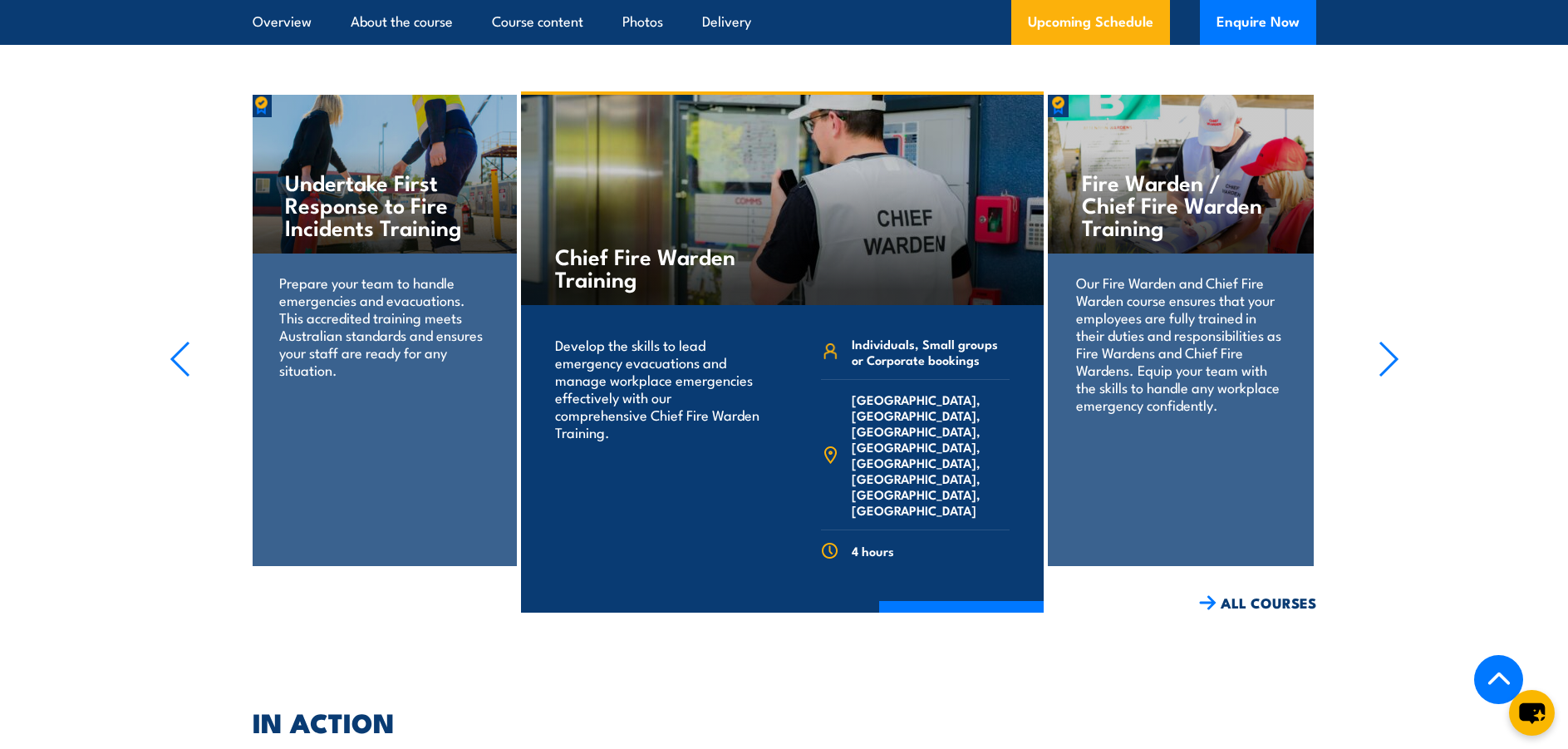
click at [1380, 343] on icon "button" at bounding box center [1389, 359] width 21 height 37
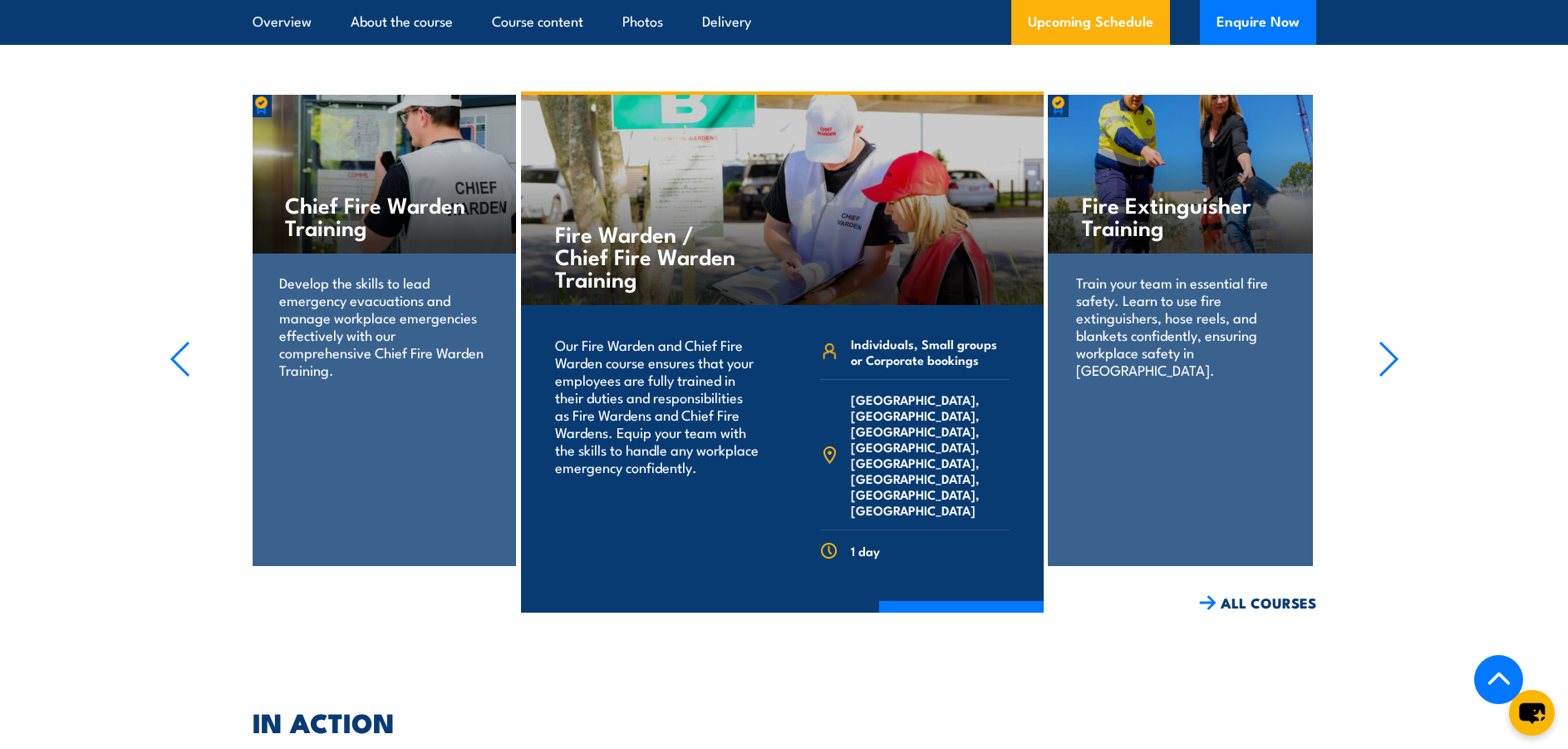
click at [1380, 343] on icon "button" at bounding box center [1389, 359] width 21 height 37
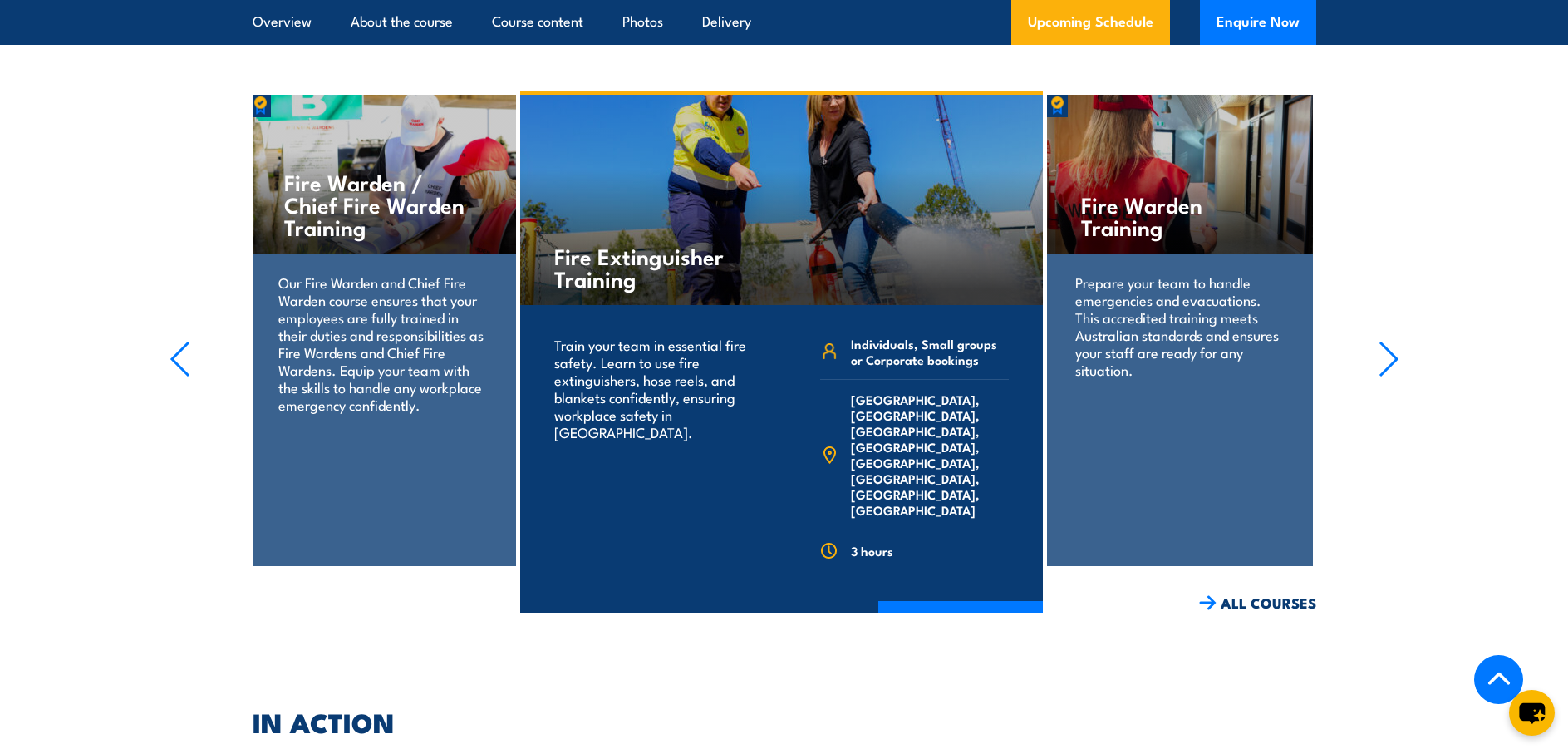
click at [1383, 344] on icon "button" at bounding box center [1389, 359] width 21 height 37
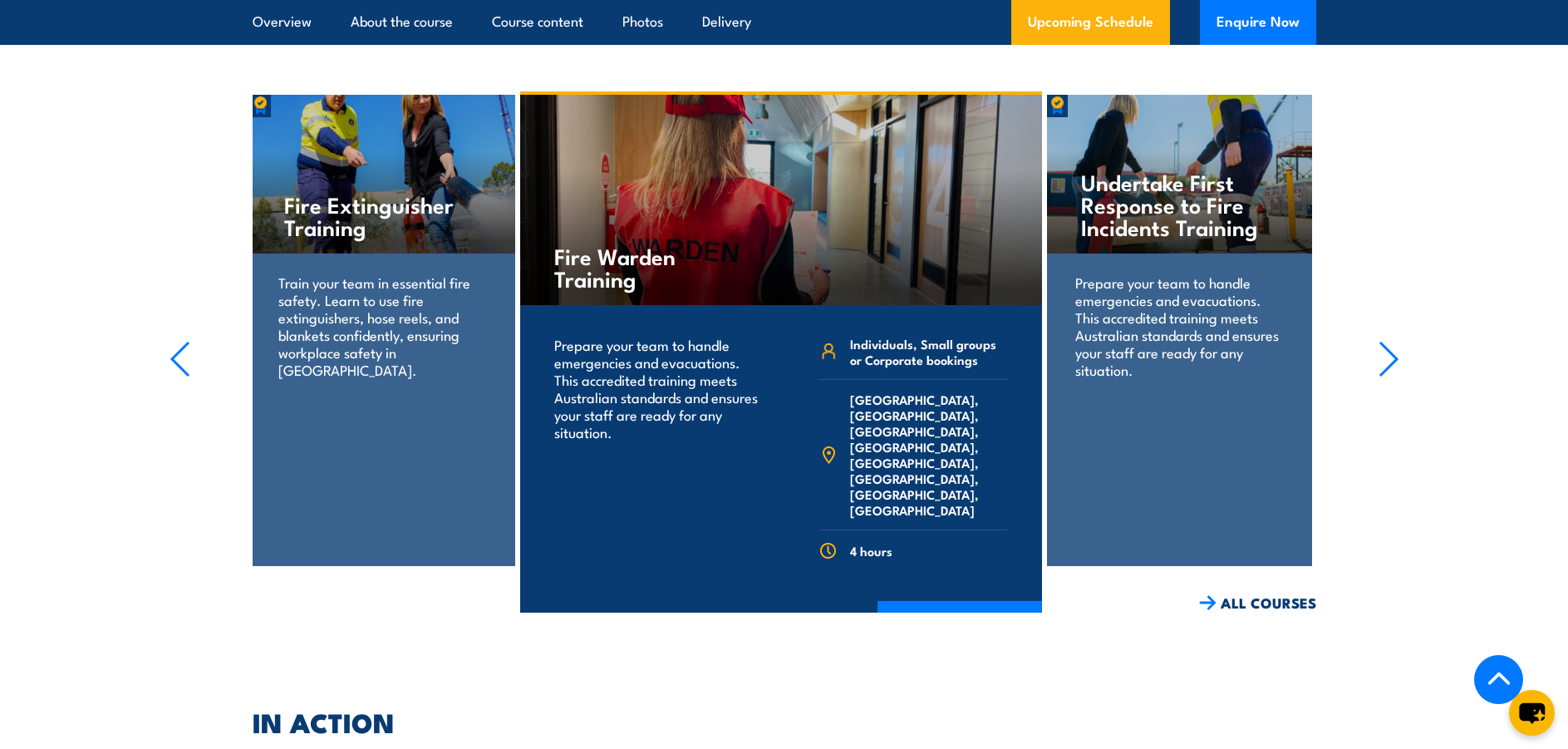
click at [1381, 344] on icon "button" at bounding box center [1389, 359] width 21 height 37
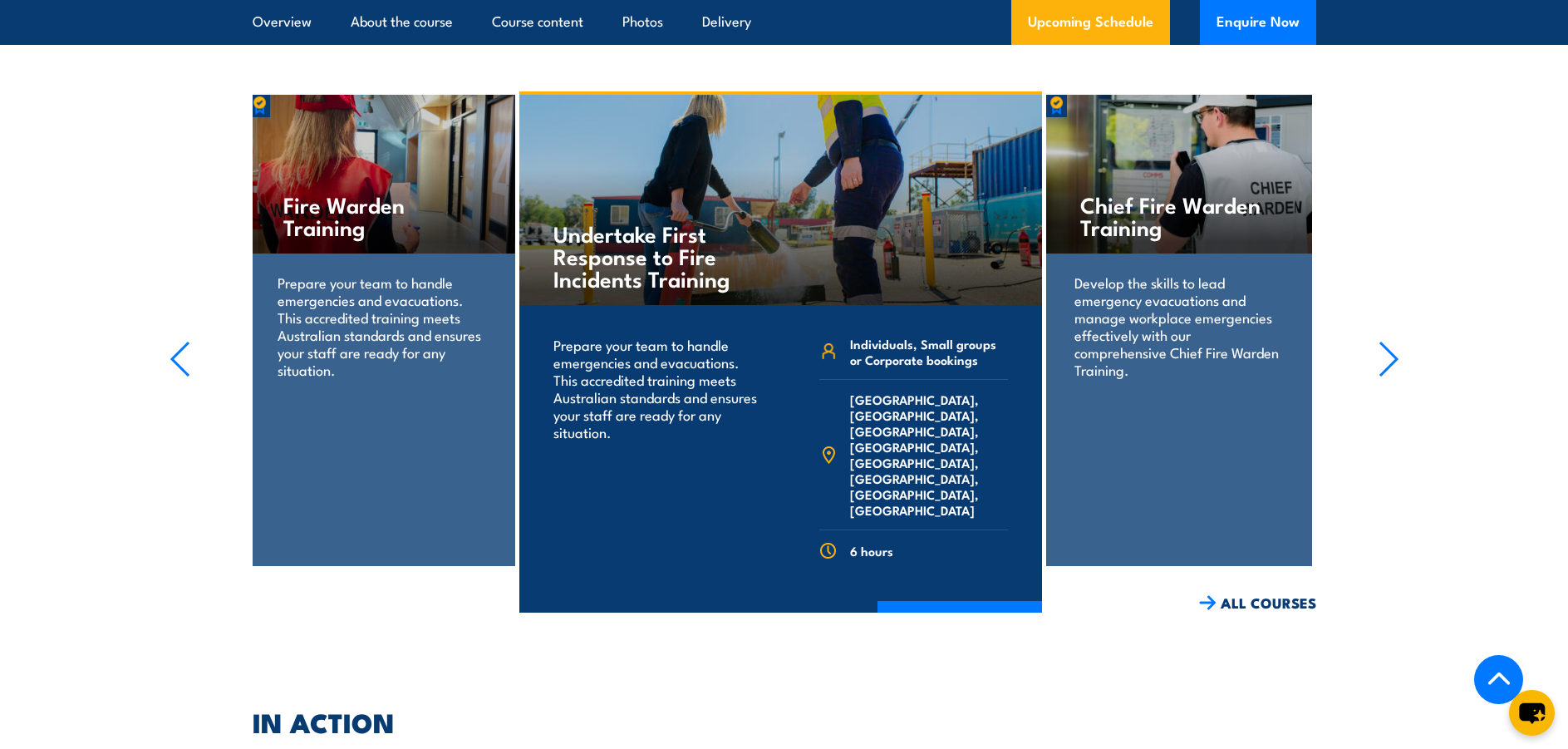
click at [1381, 344] on icon "button" at bounding box center [1389, 359] width 21 height 37
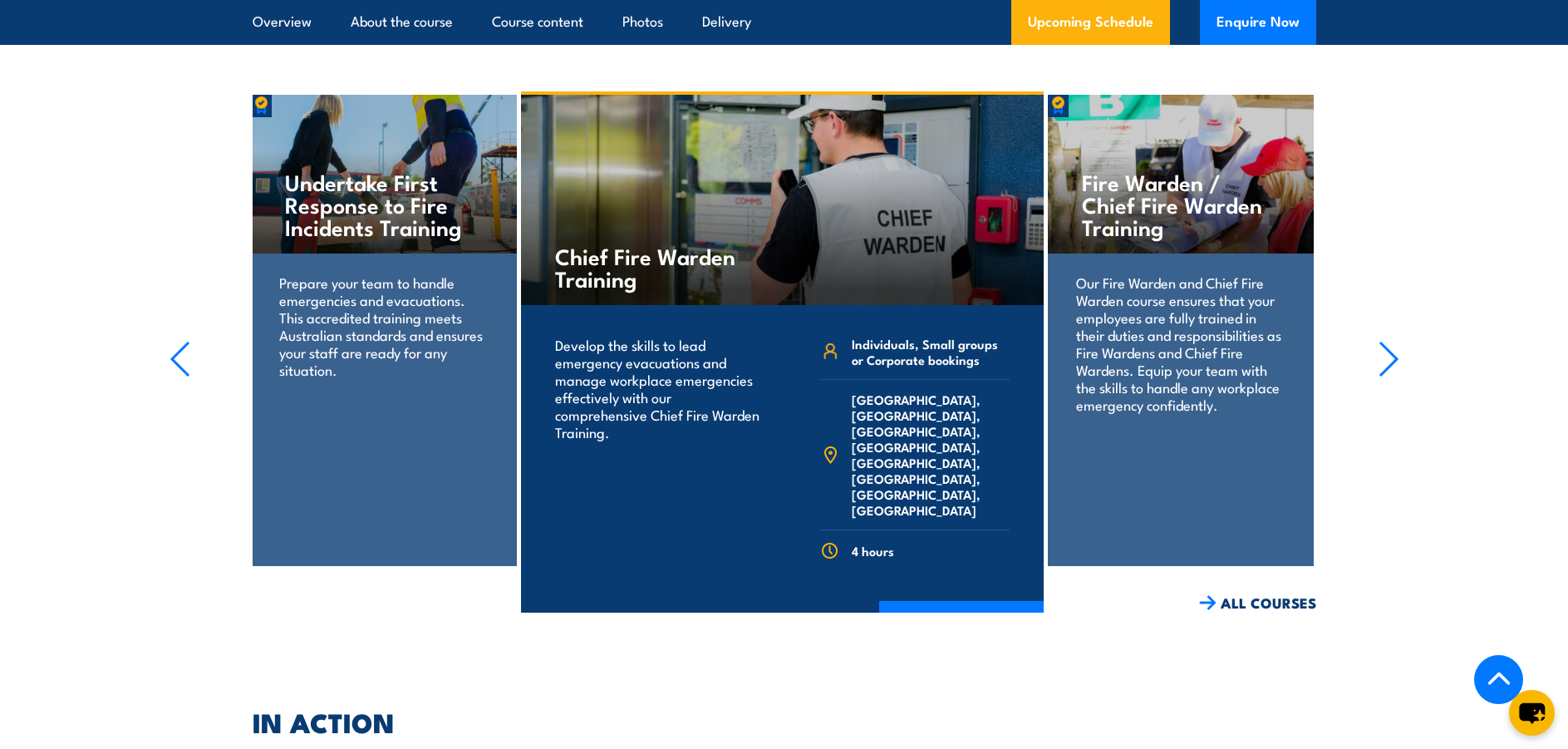
click at [1381, 344] on icon "button" at bounding box center [1389, 359] width 21 height 37
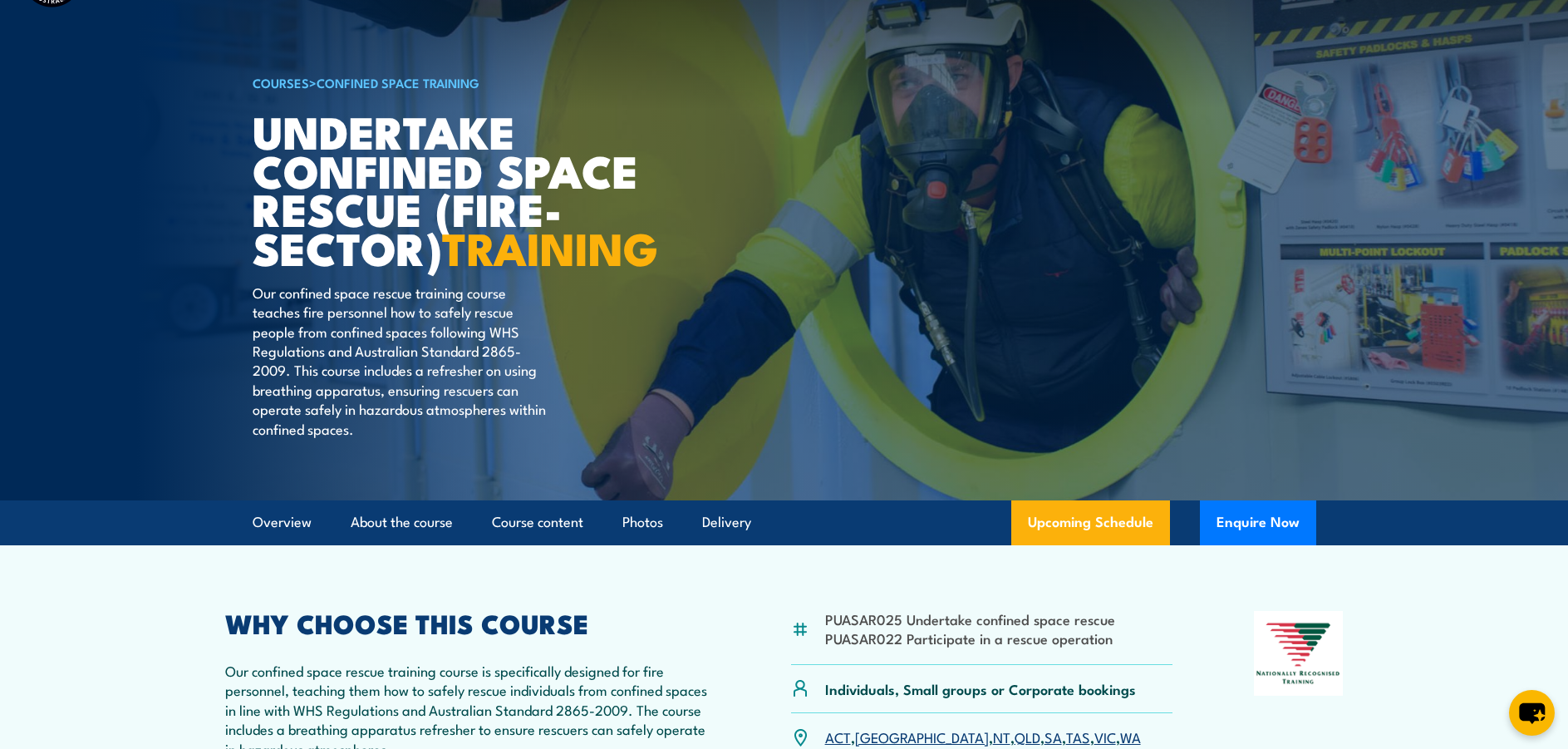
scroll to position [0, 0]
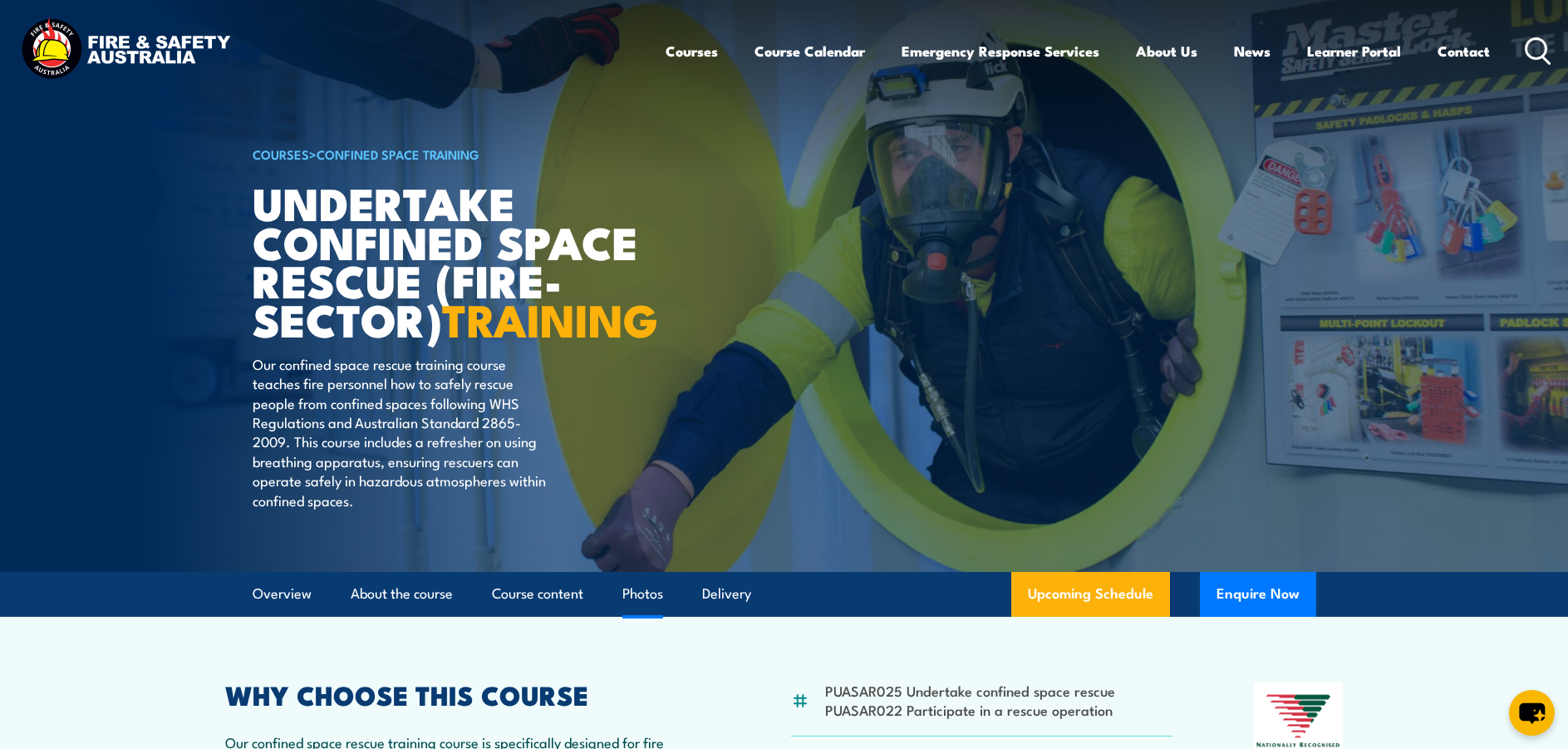
click at [645, 616] on link "Photos" at bounding box center [642, 593] width 40 height 44
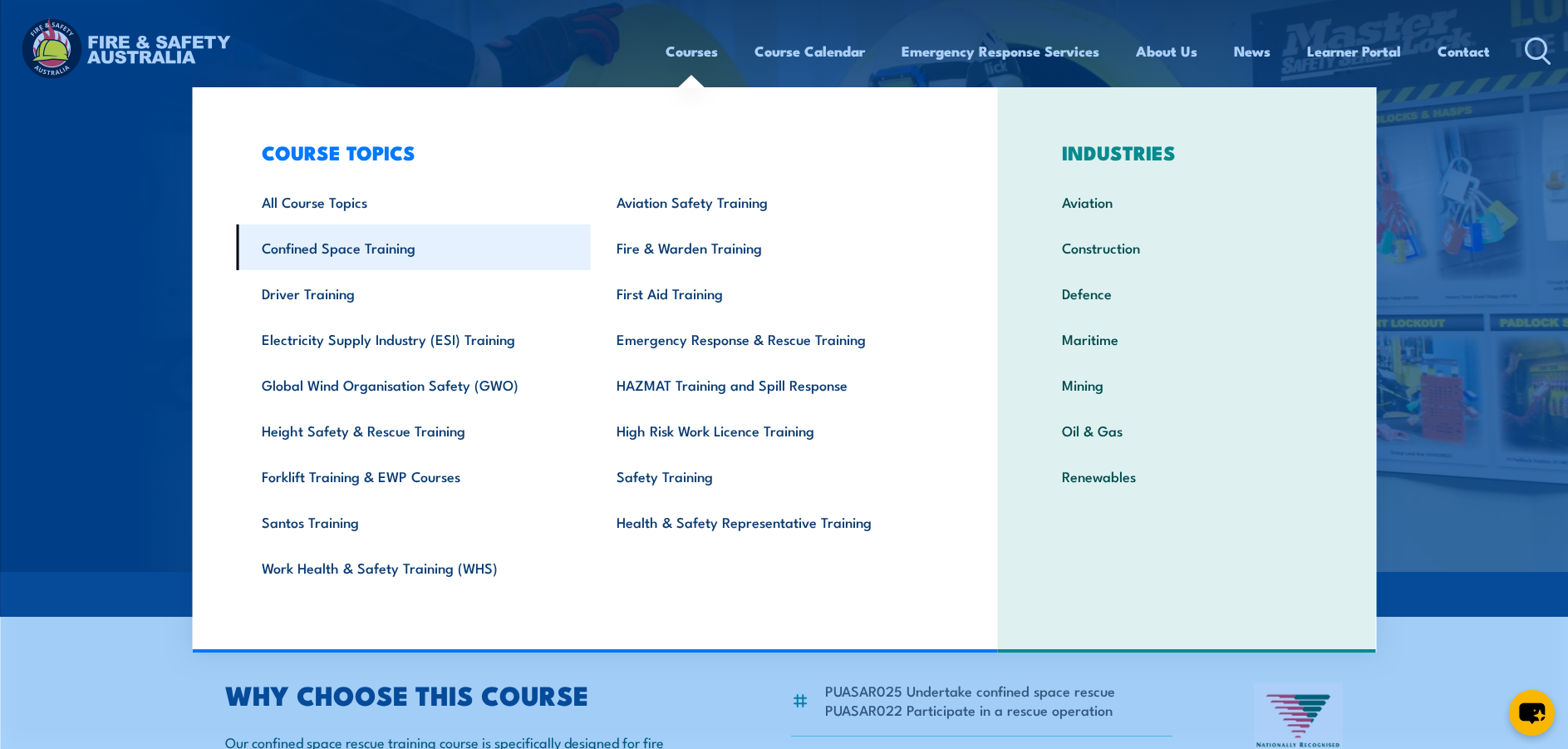
click at [351, 251] on link "Confined Space Training" at bounding box center [414, 247] width 355 height 46
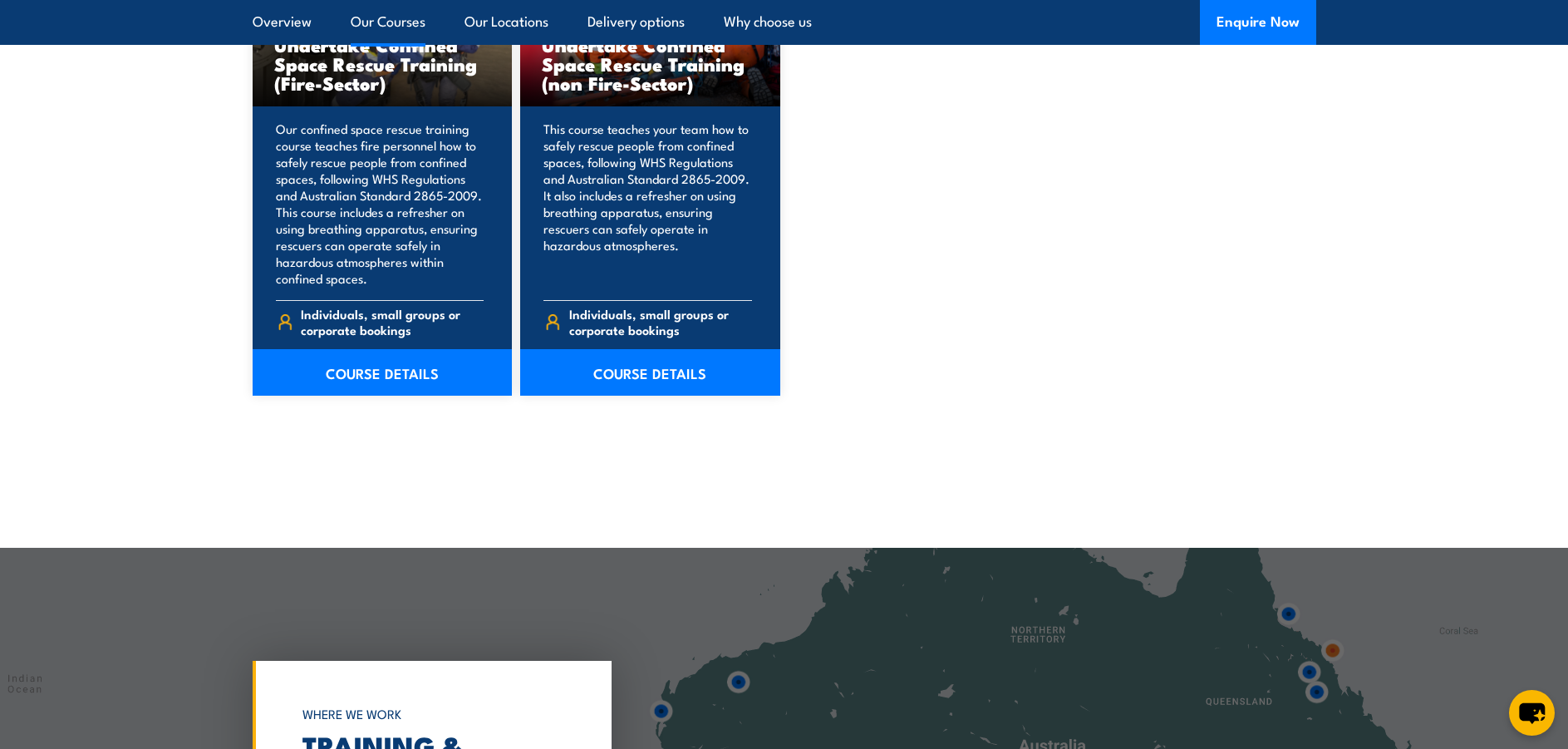
scroll to position [1745, 0]
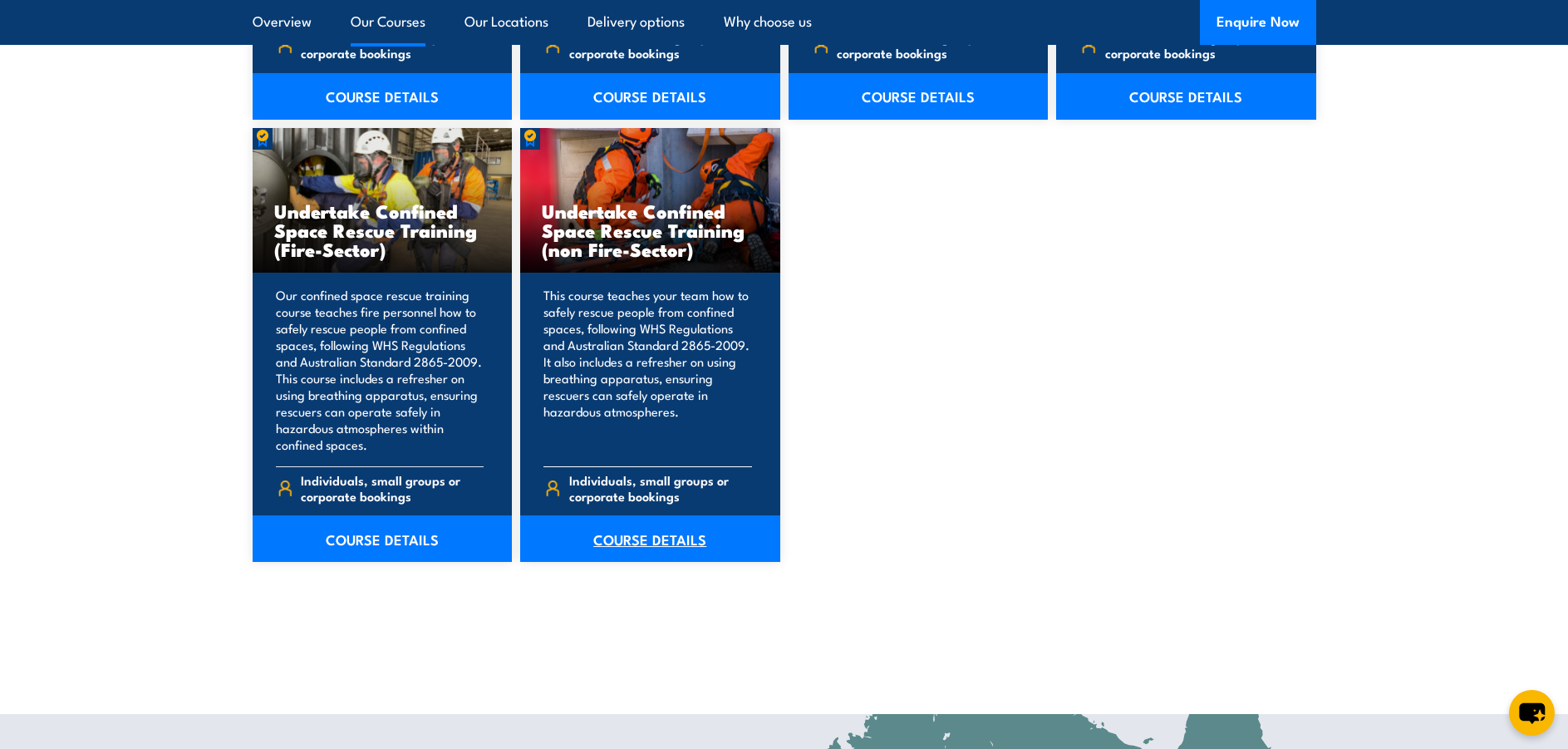
click at [666, 543] on link "COURSE DETAILS" at bounding box center [650, 538] width 260 height 47
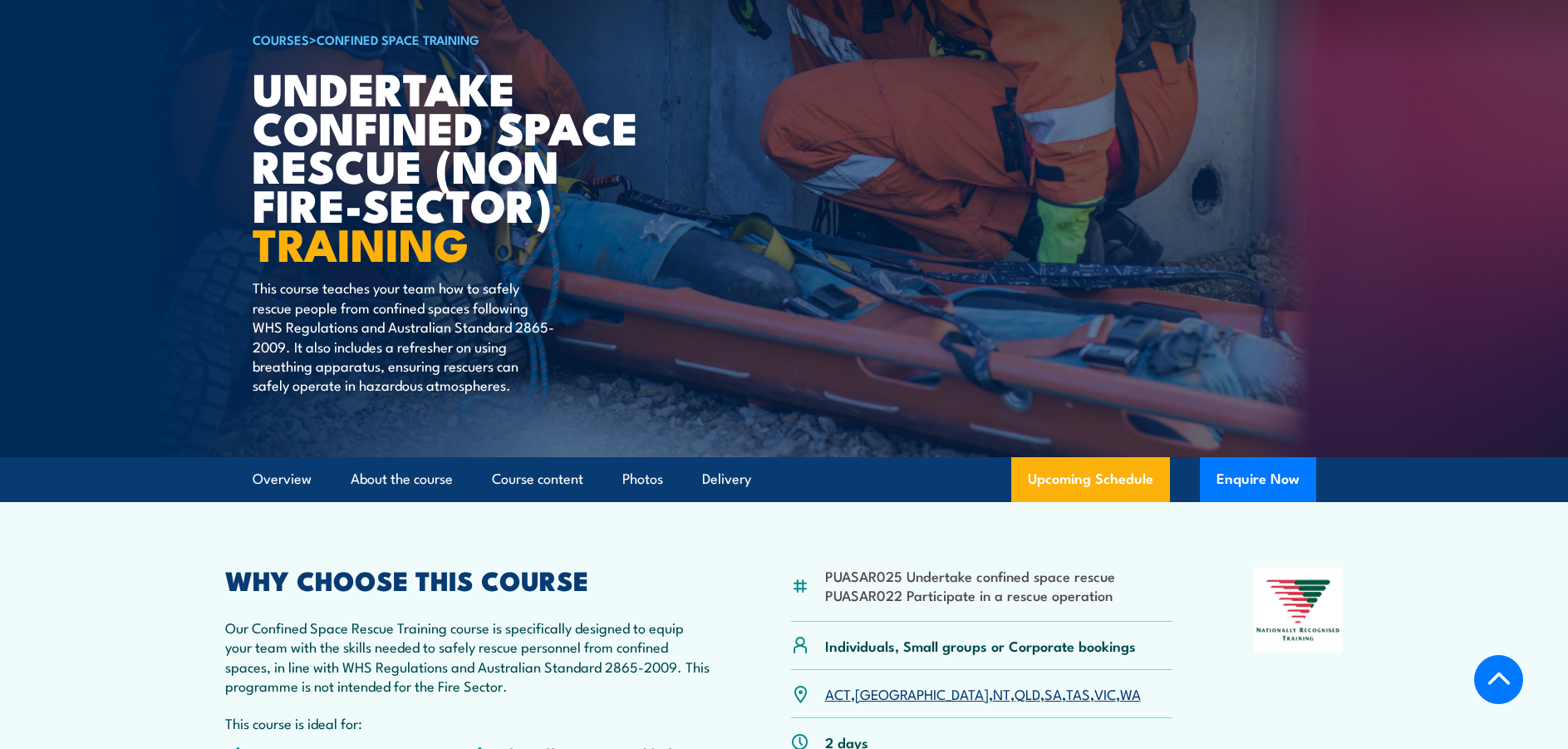
scroll to position [333, 0]
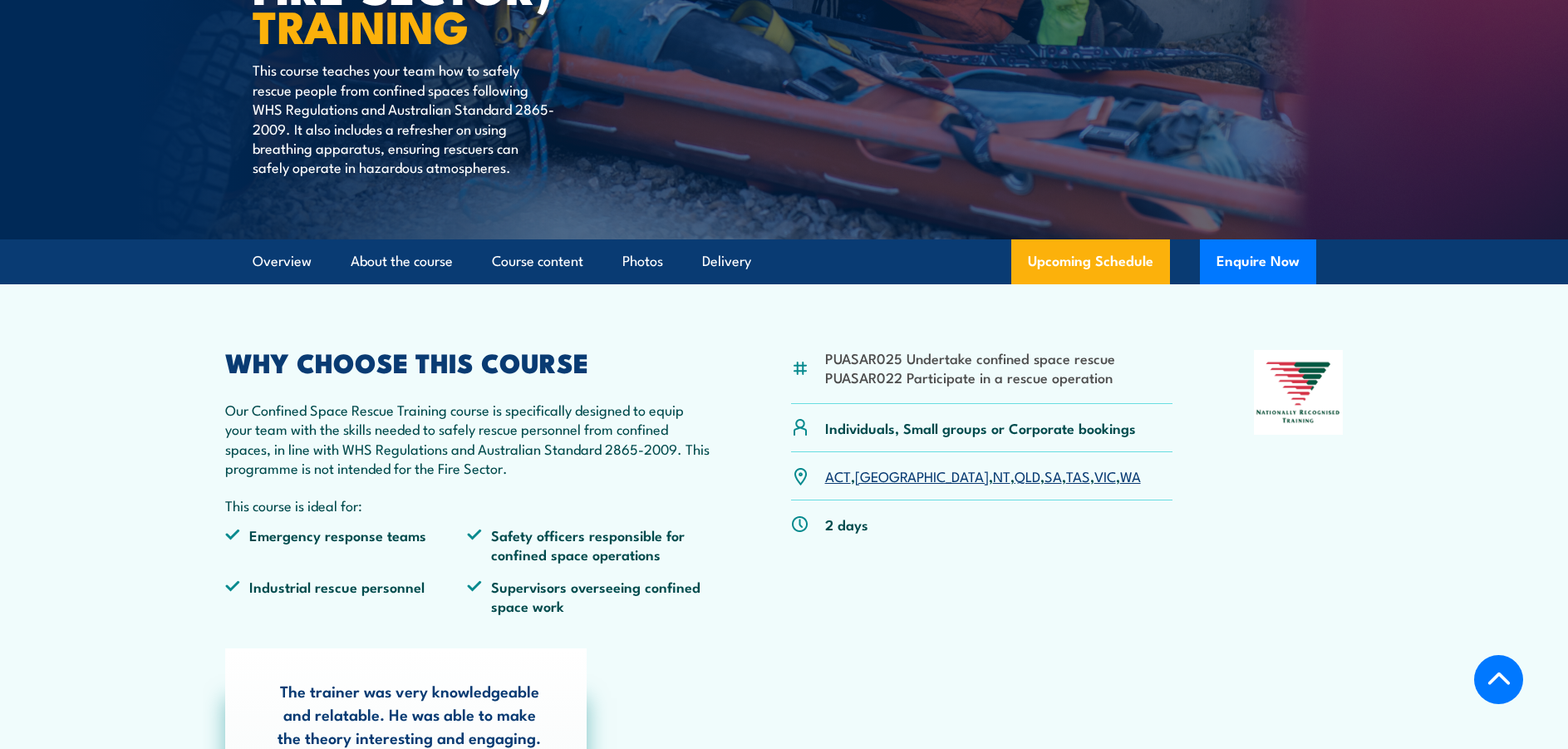
click at [1121, 481] on link "WA" at bounding box center [1131, 475] width 21 height 20
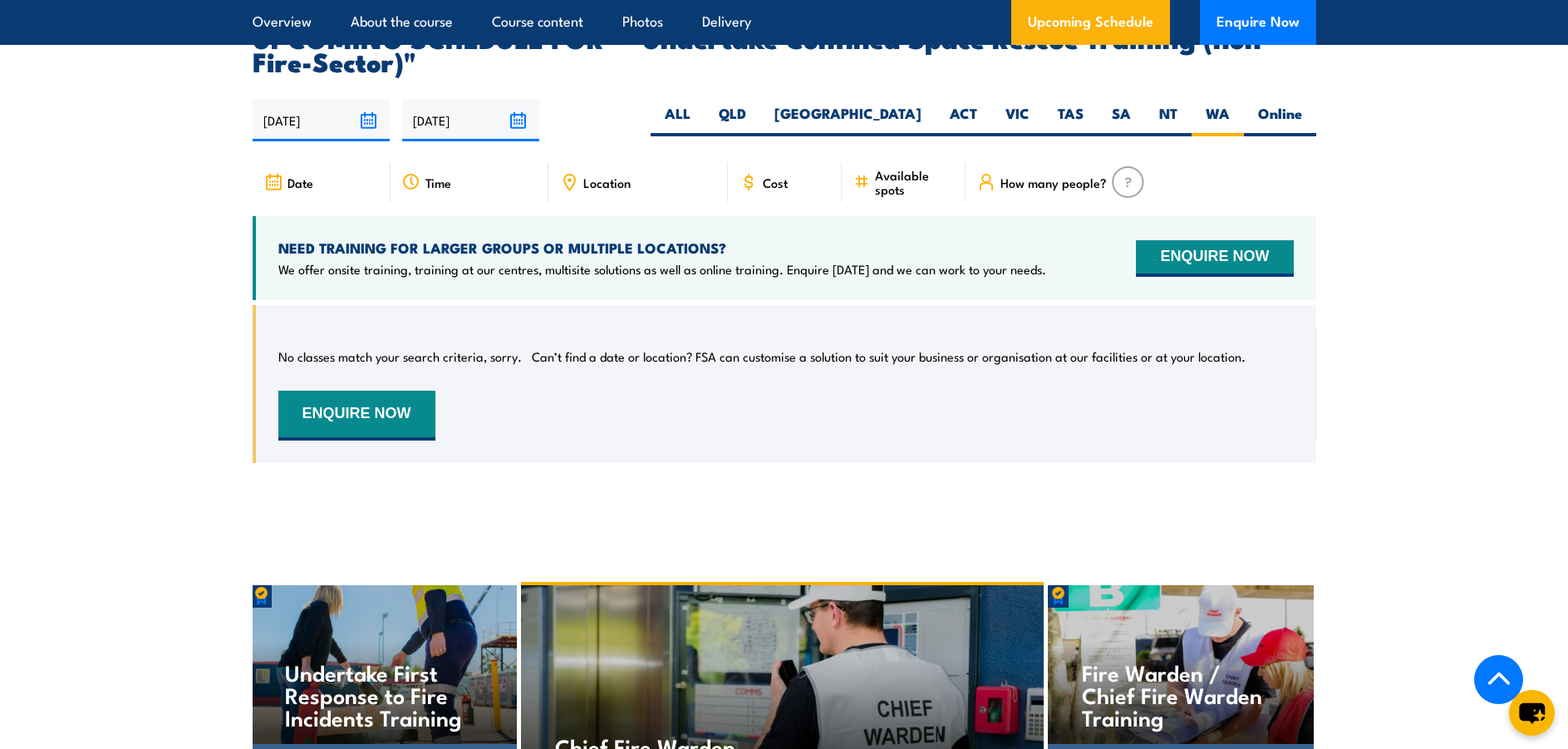
scroll to position [2996, 0]
click at [339, 392] on button "ENQUIRE NOW" at bounding box center [356, 414] width 157 height 50
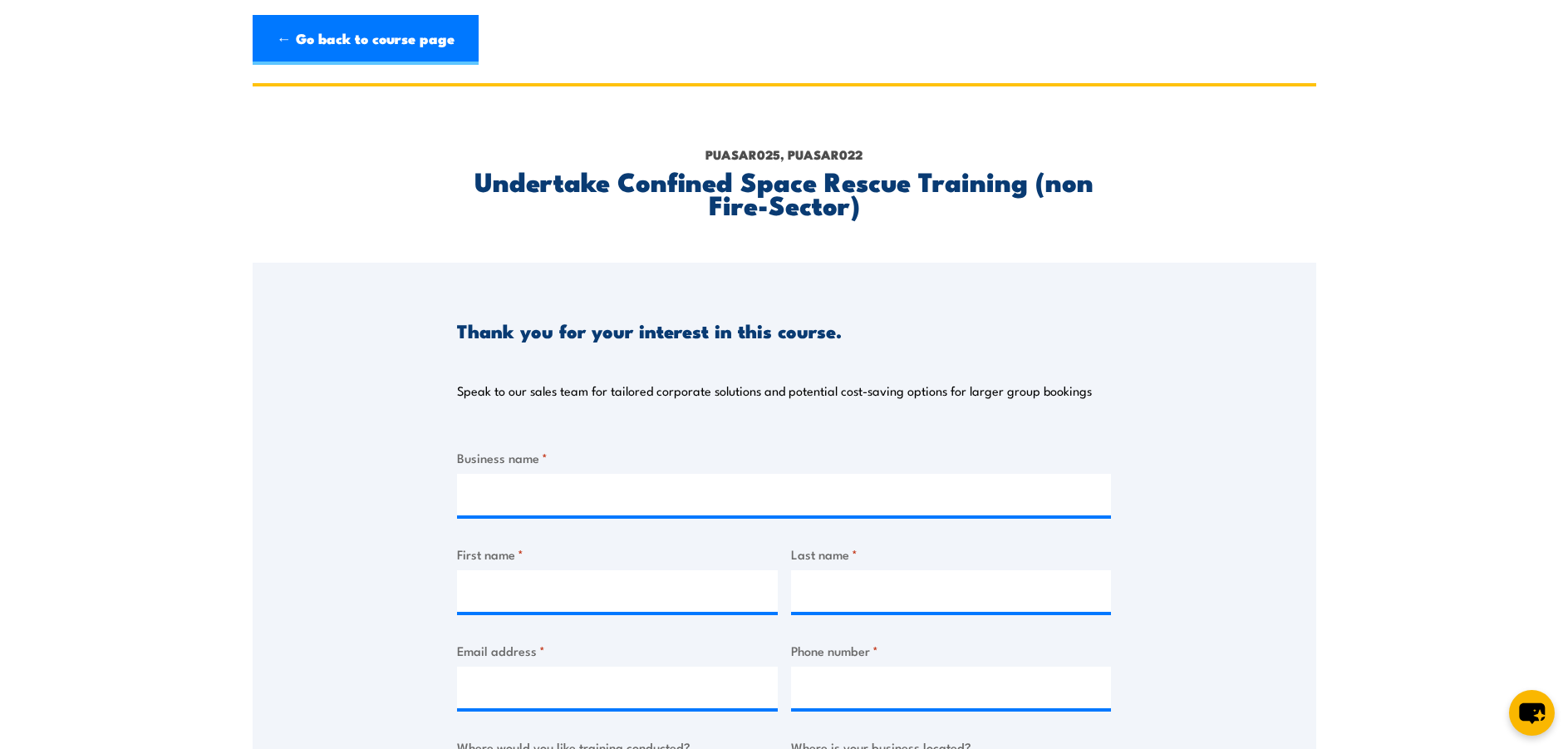
click at [302, 173] on div "PUASAR025, PUASAR022 Undertake Confined Space Rescue Training (non Fire-Sector)" at bounding box center [785, 174] width 1064 height 176
click at [356, 36] on link "← Go back to course page" at bounding box center [366, 39] width 226 height 50
